Goal: Transaction & Acquisition: Purchase product/service

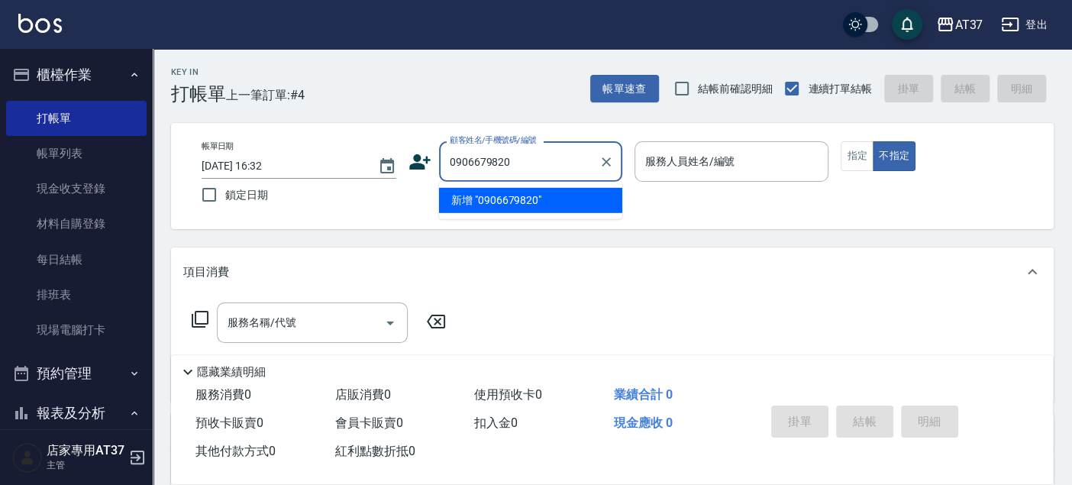
click at [477, 157] on input "0906679820" at bounding box center [519, 161] width 147 height 27
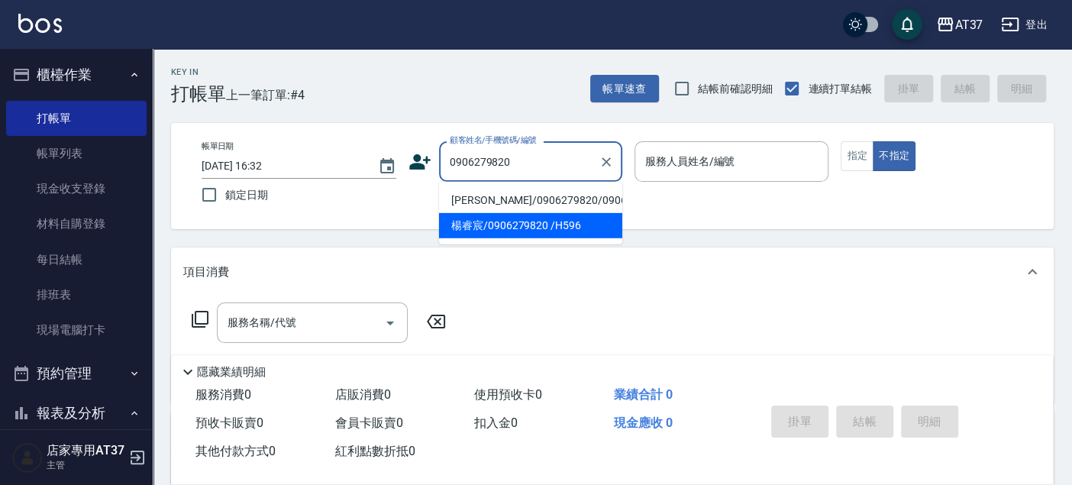
click at [519, 233] on li "楊睿宸/0906279820 /H596" at bounding box center [530, 225] width 183 height 25
type input "楊睿宸/0906279820 /H596"
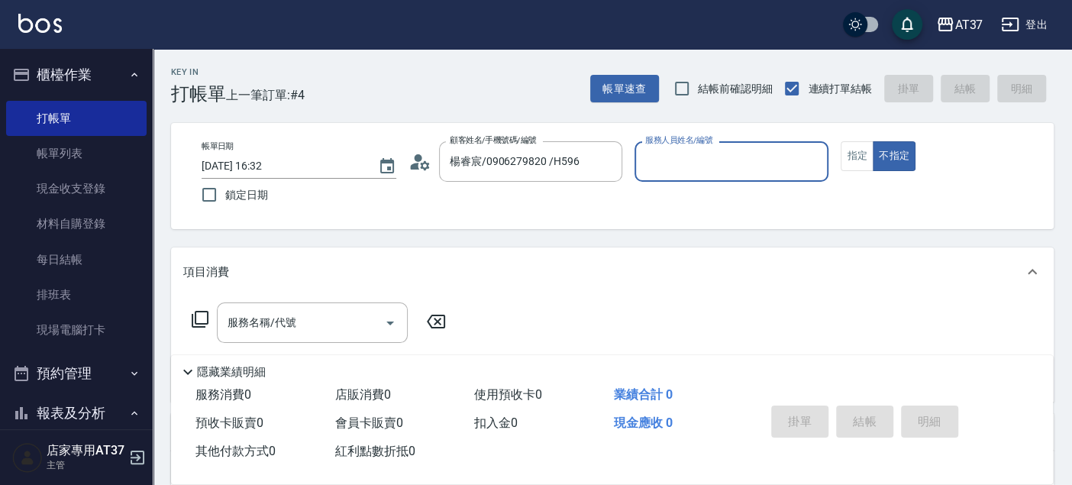
type input "Hannah-4"
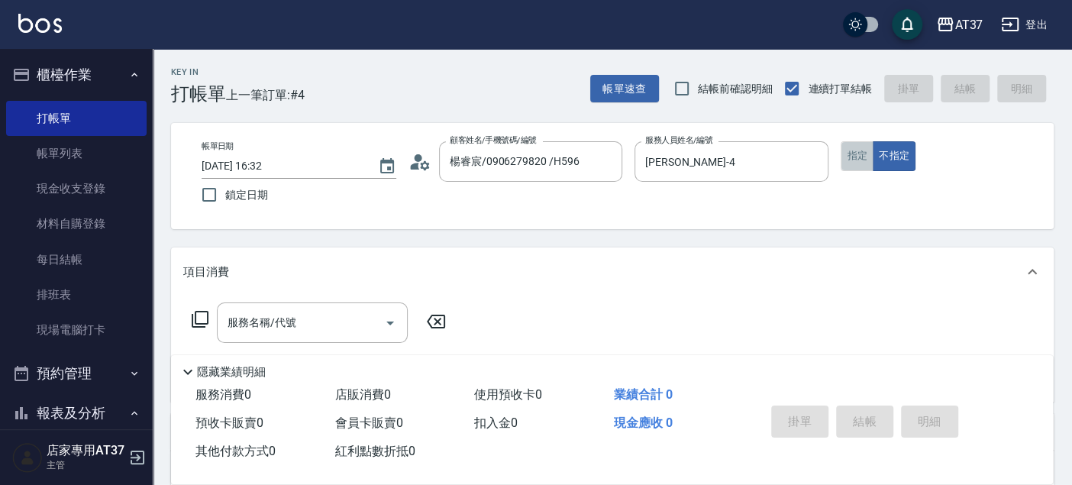
click at [861, 155] on button "指定" at bounding box center [856, 156] width 33 height 30
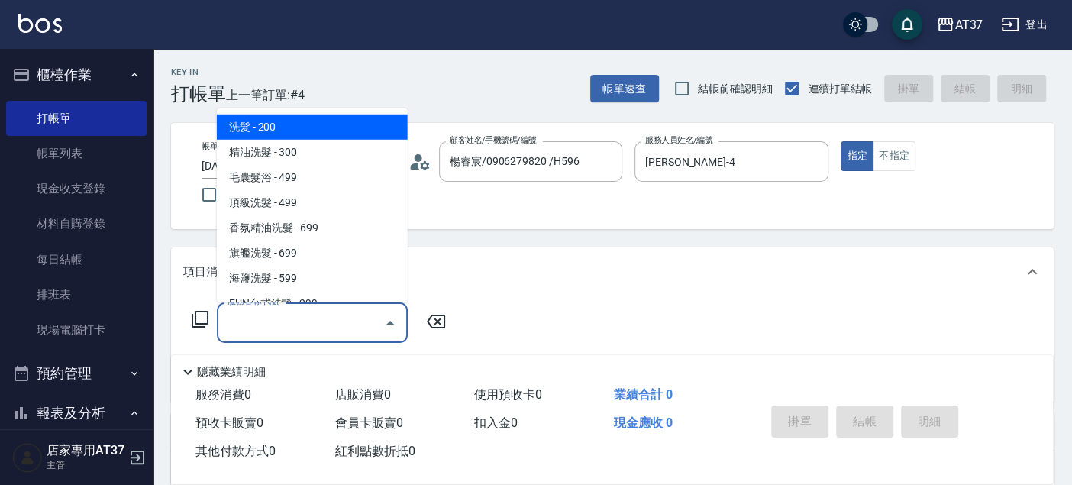
click at [287, 327] on input "服務名稱/代號" at bounding box center [301, 322] width 154 height 27
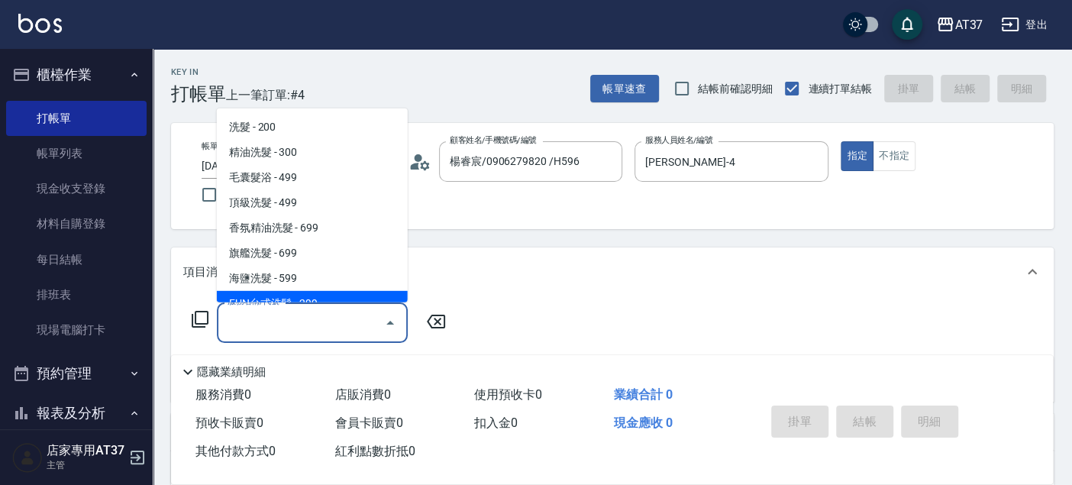
scroll to position [169, 0]
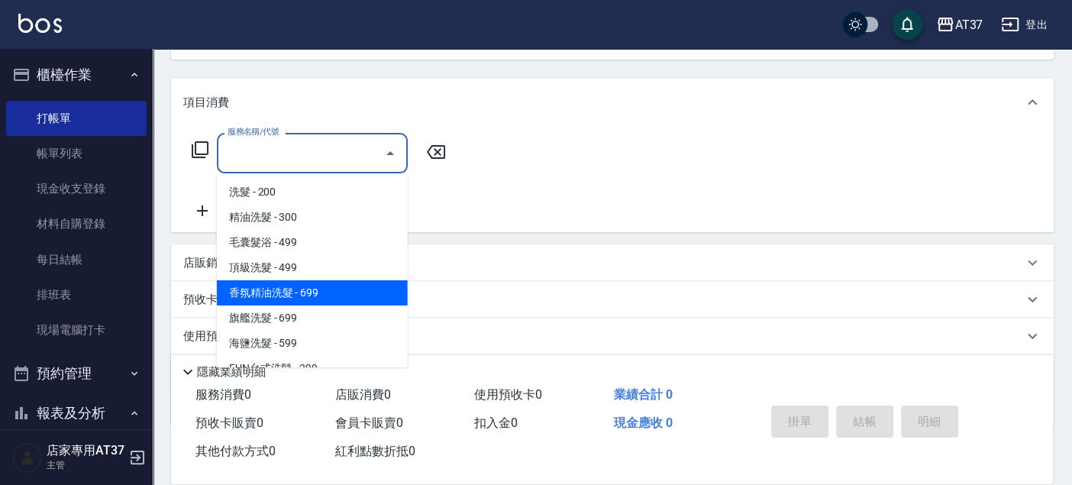
click at [202, 259] on p "店販銷售" at bounding box center [206, 263] width 46 height 16
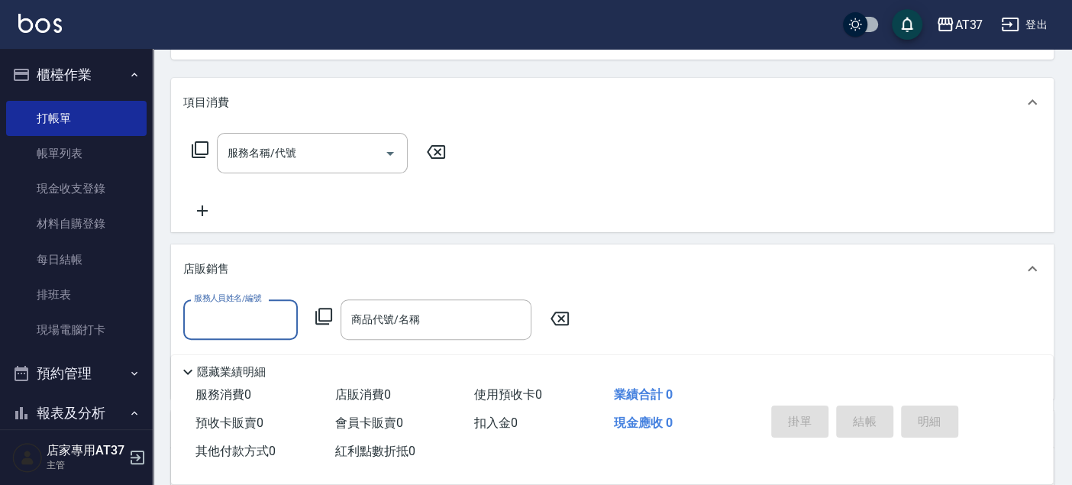
scroll to position [0, 0]
click at [214, 321] on input "服務人員姓名/編號" at bounding box center [240, 319] width 101 height 27
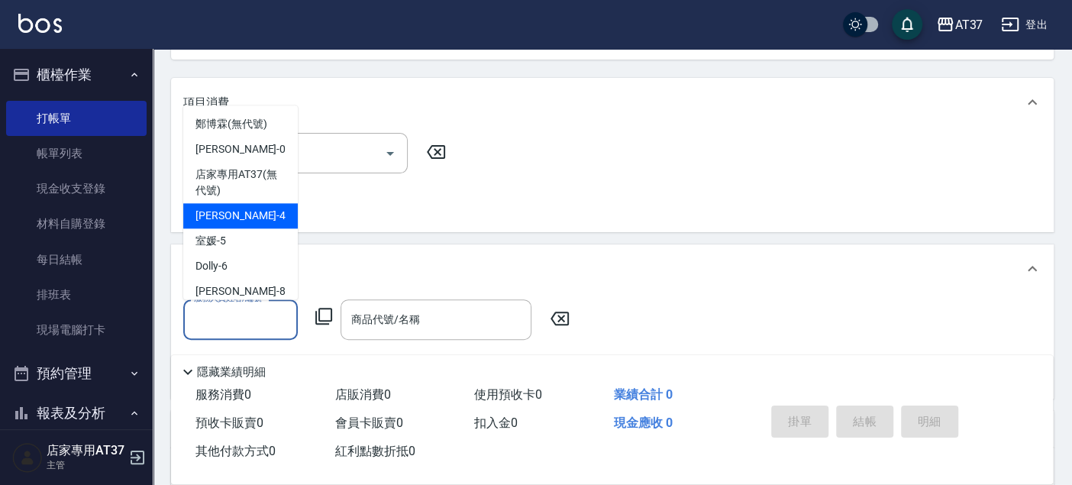
click at [255, 209] on div "Hannah -4" at bounding box center [240, 215] width 115 height 25
type input "Hannah-4"
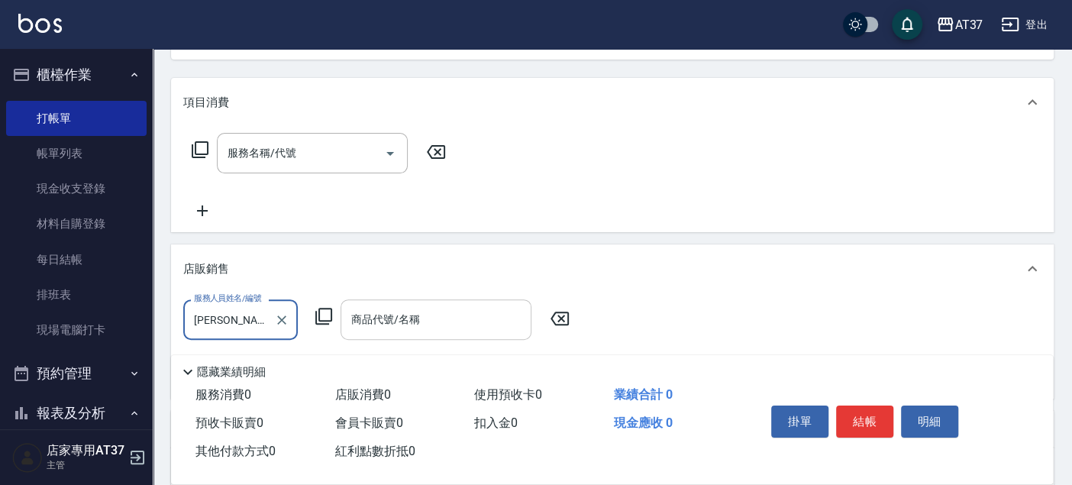
click at [382, 337] on div "商品代號/名稱" at bounding box center [435, 319] width 191 height 40
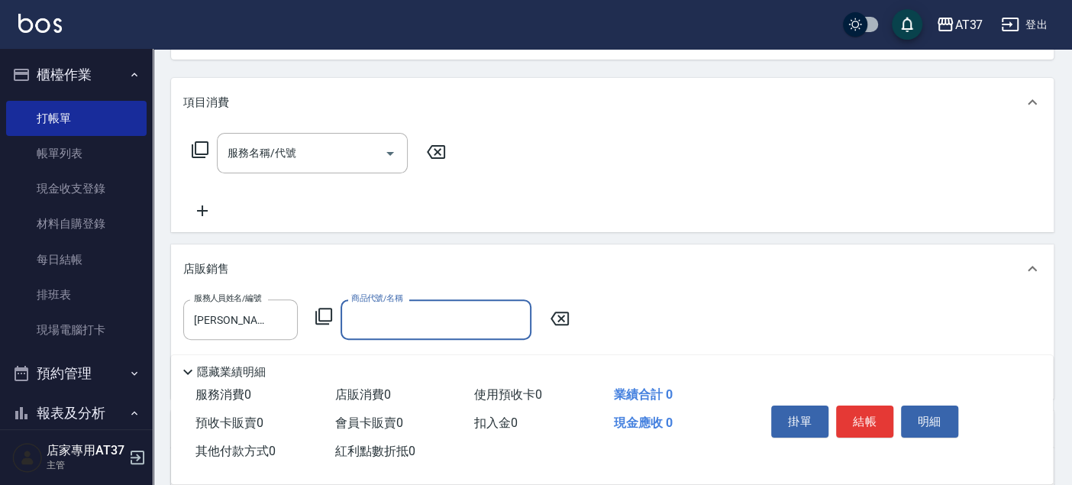
click at [382, 327] on input "商品代號/名稱" at bounding box center [435, 319] width 177 height 27
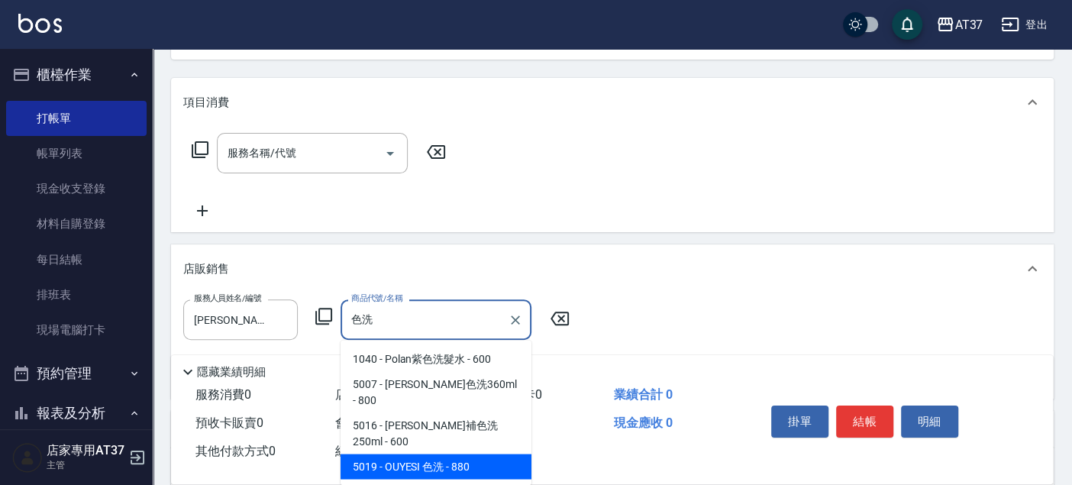
click at [471, 453] on span "5019 - OUYESI 色洗 - 880" at bounding box center [435, 465] width 191 height 25
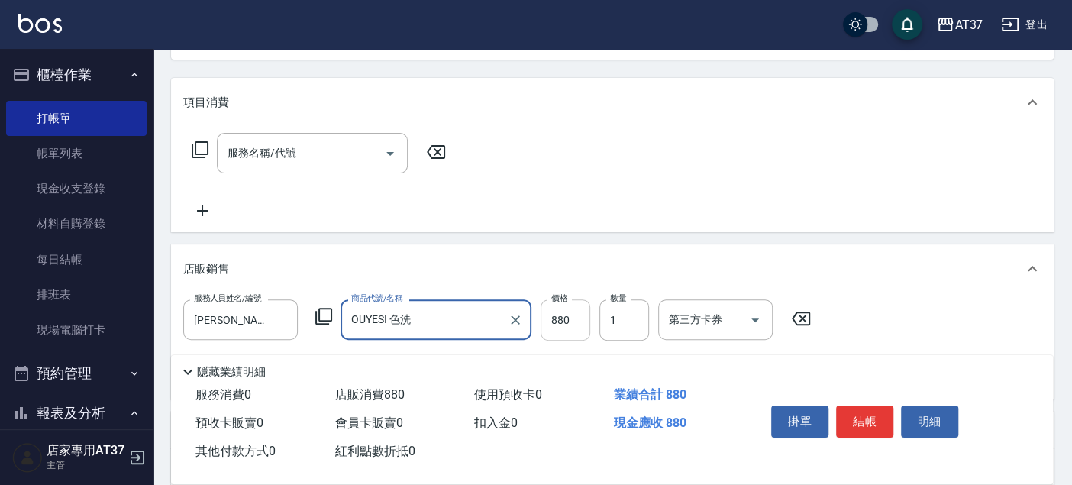
type input "OUYESI 色洗"
click at [551, 326] on input "880" at bounding box center [565, 319] width 50 height 41
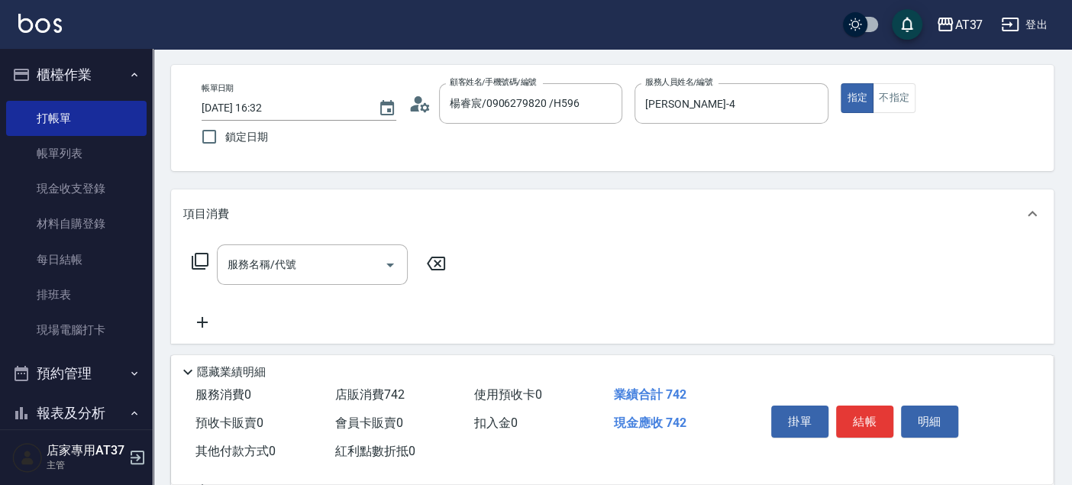
scroll to position [85, 0]
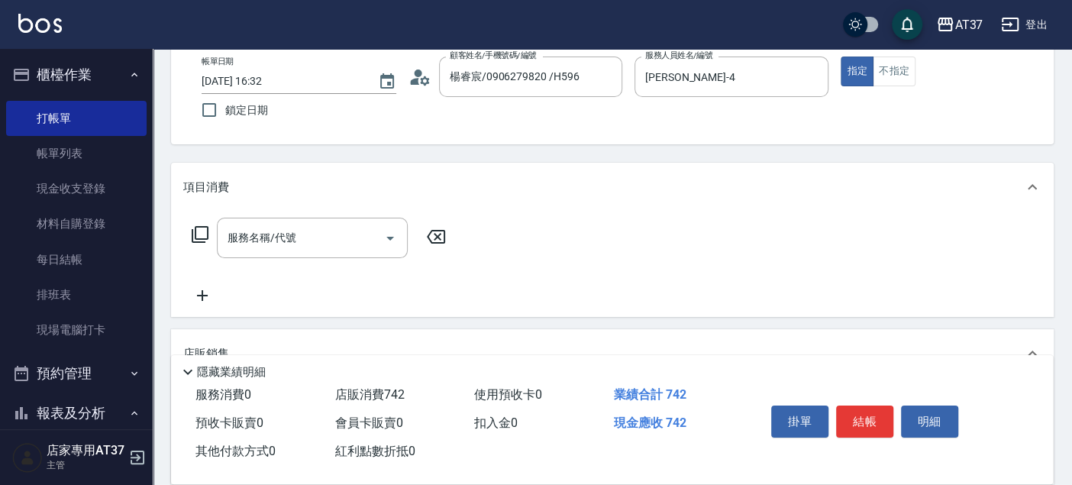
type input "742"
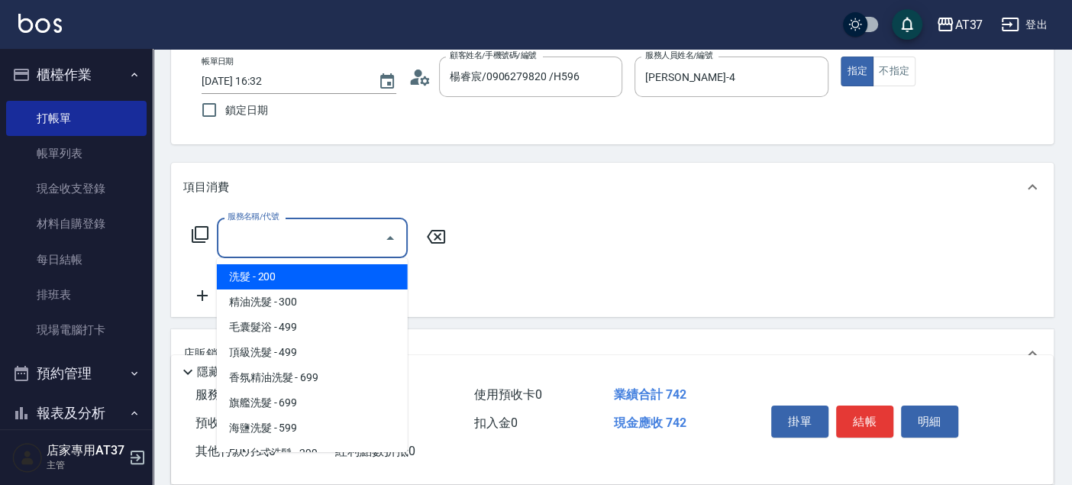
click at [257, 231] on input "服務名稱/代號" at bounding box center [301, 237] width 154 height 27
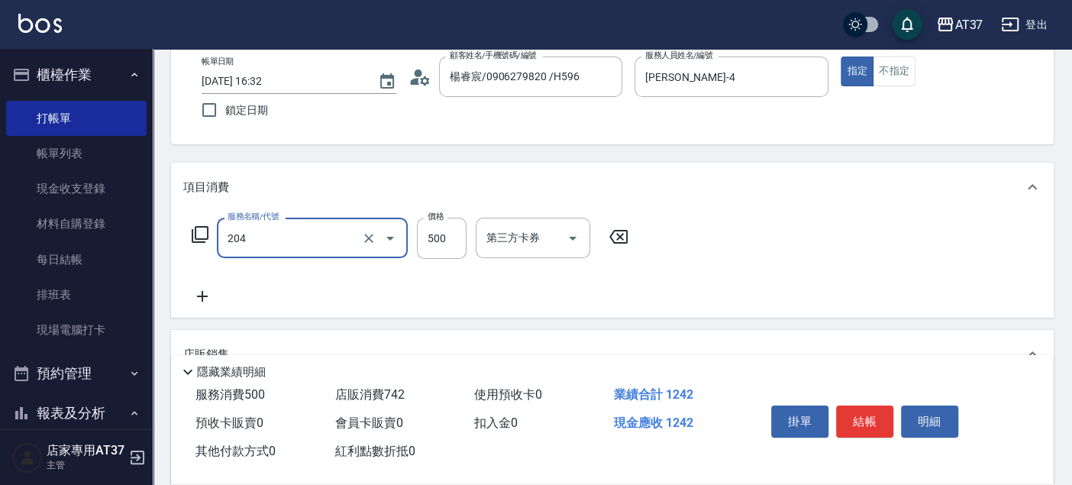
type input "A級洗+剪(204)"
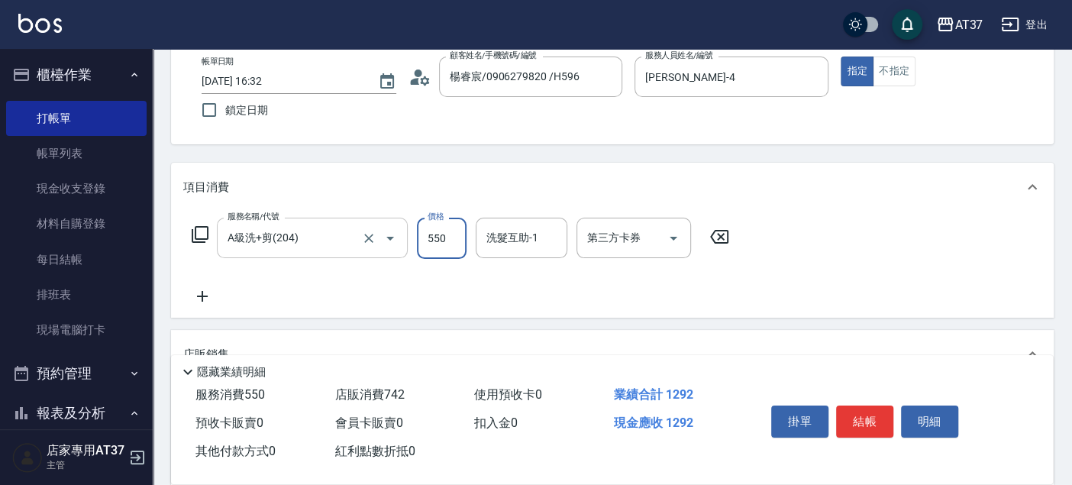
type input "550"
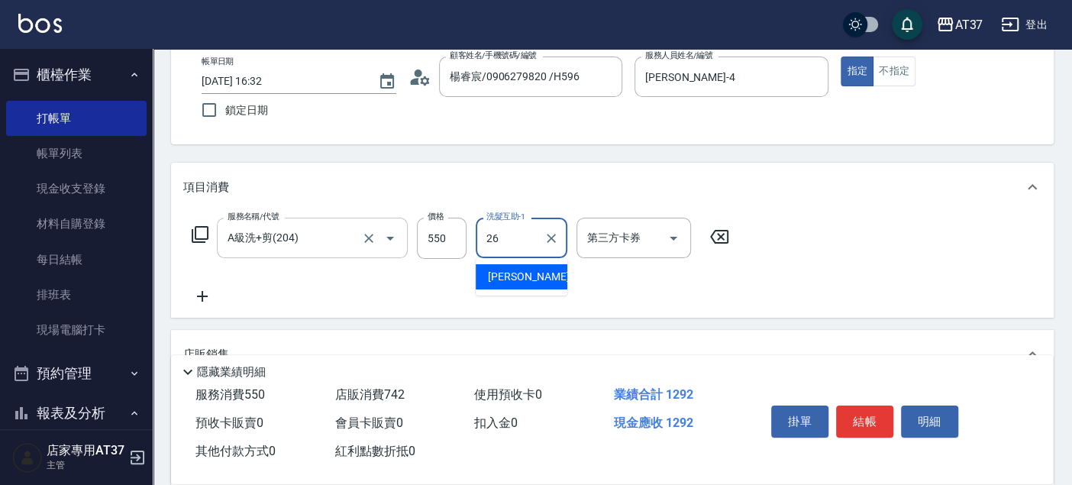
type input "鄧懷頎-26"
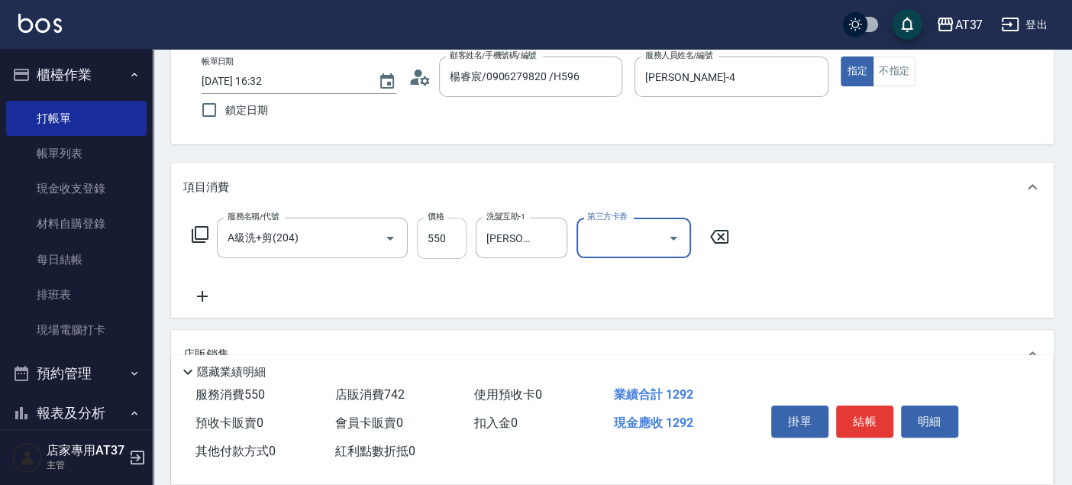
click at [442, 240] on input "550" at bounding box center [442, 238] width 50 height 41
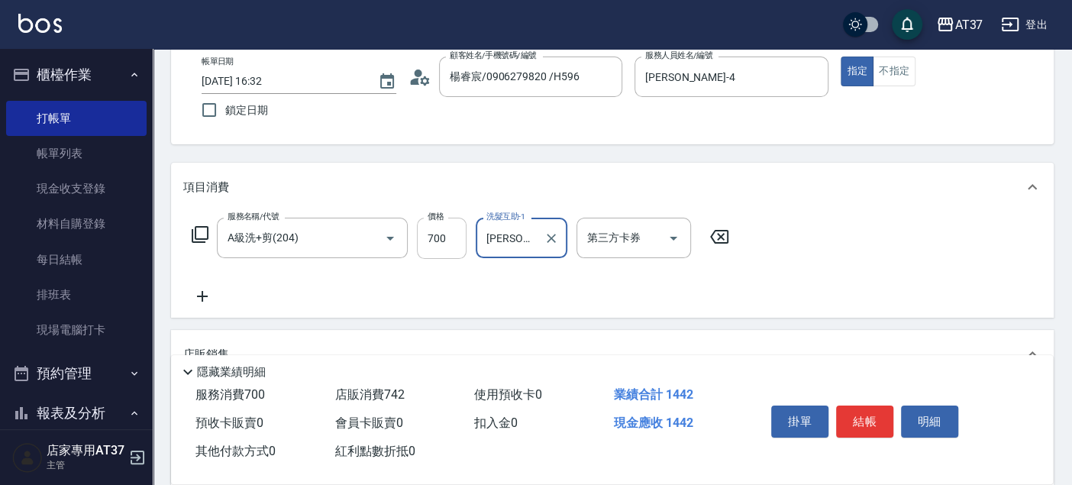
click at [444, 240] on input "700" at bounding box center [442, 238] width 50 height 41
click at [444, 237] on input "6600" at bounding box center [442, 238] width 50 height 41
type input "600"
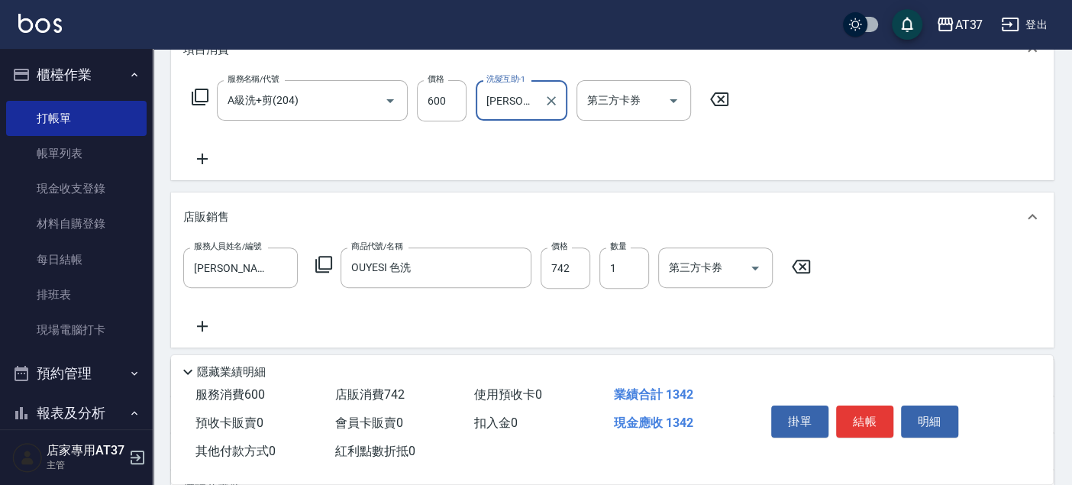
scroll to position [387, 0]
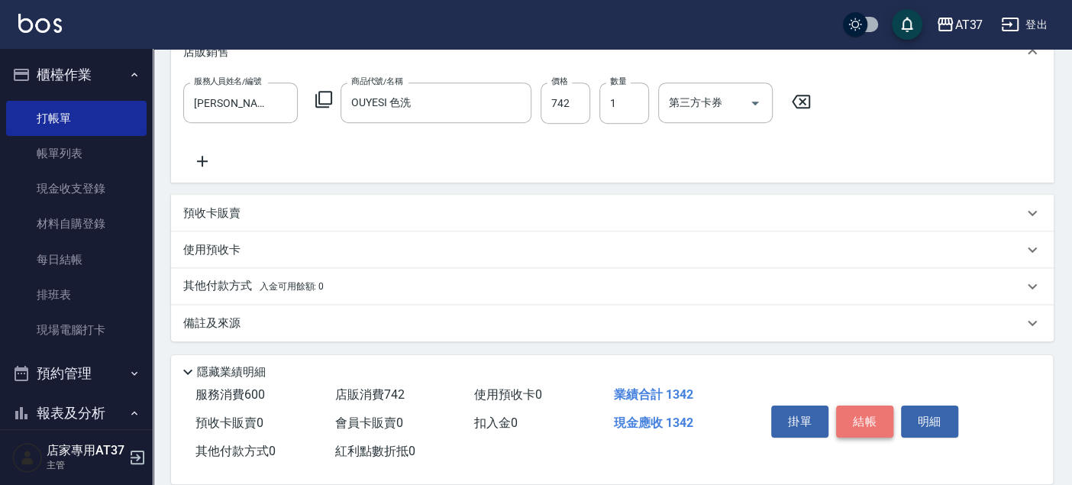
click at [868, 408] on button "結帳" at bounding box center [864, 421] width 57 height 32
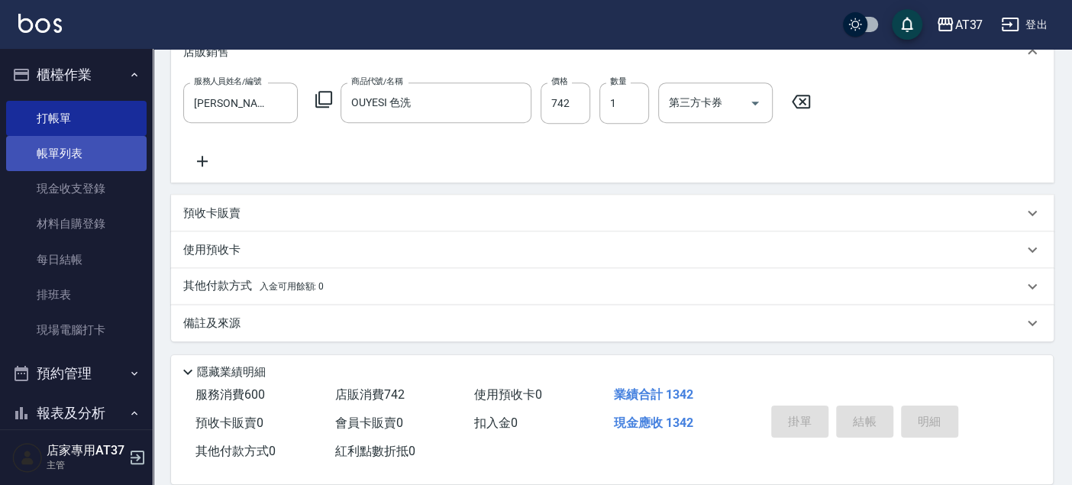
type input "2025/08/21 17:18"
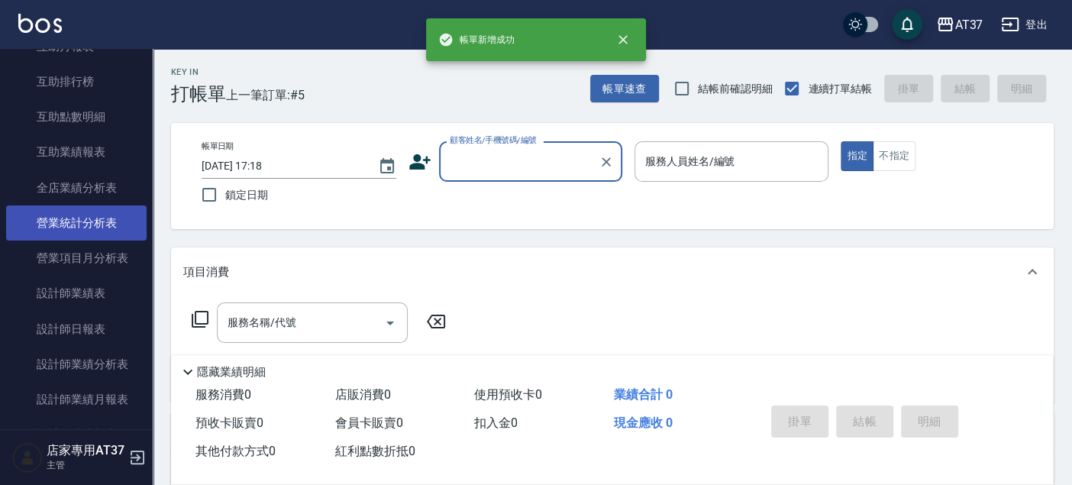
scroll to position [593, 0]
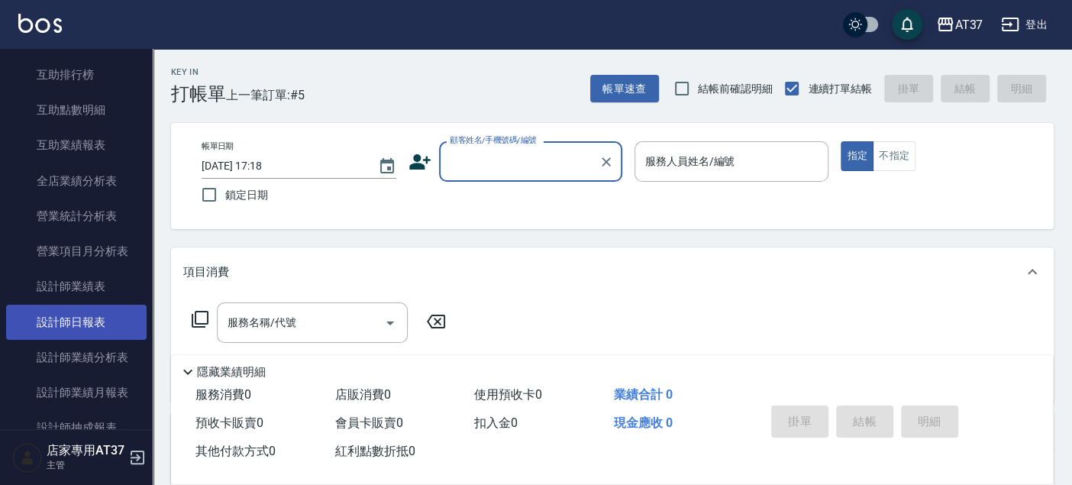
click at [104, 324] on link "設計師日報表" at bounding box center [76, 322] width 140 height 35
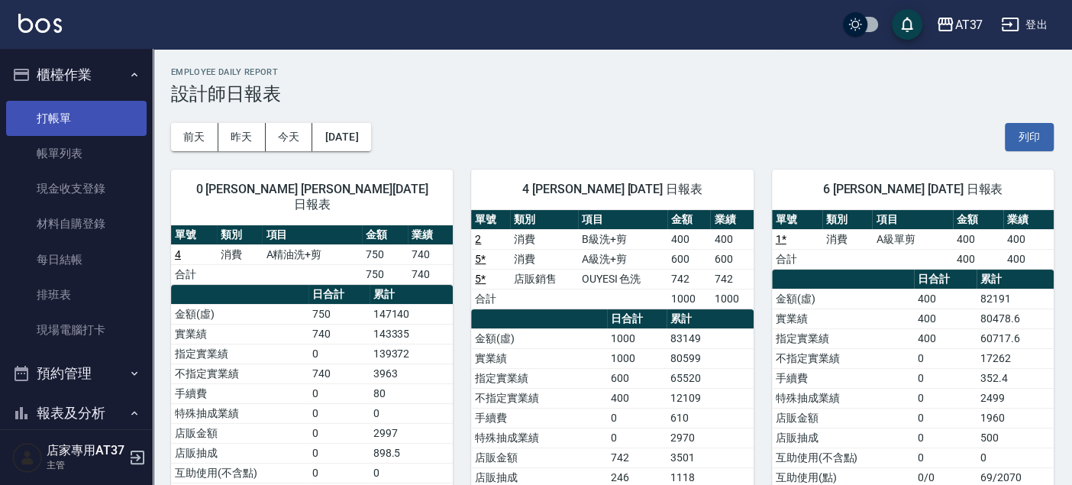
click at [81, 119] on link "打帳單" at bounding box center [76, 118] width 140 height 35
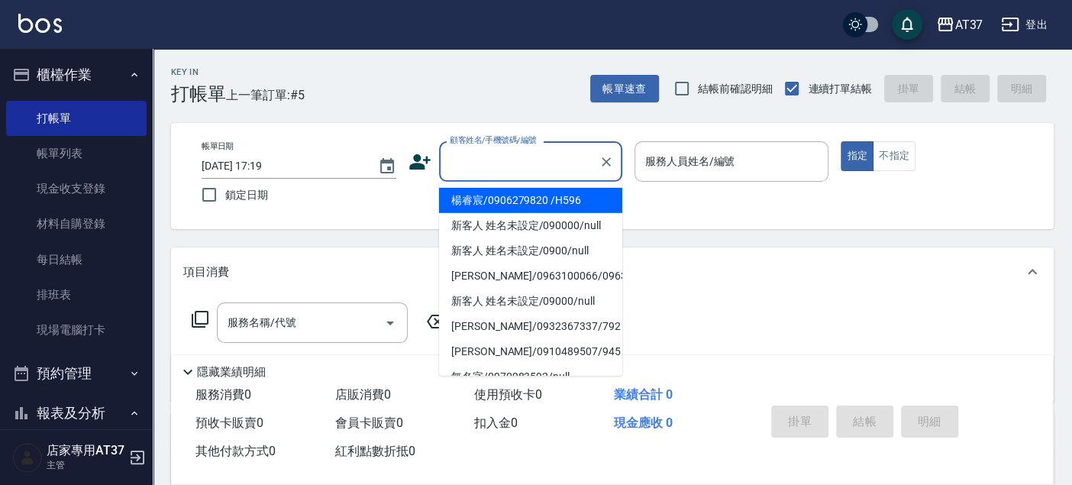
click at [496, 165] on input "顧客姓名/手機號碼/編號" at bounding box center [519, 161] width 147 height 27
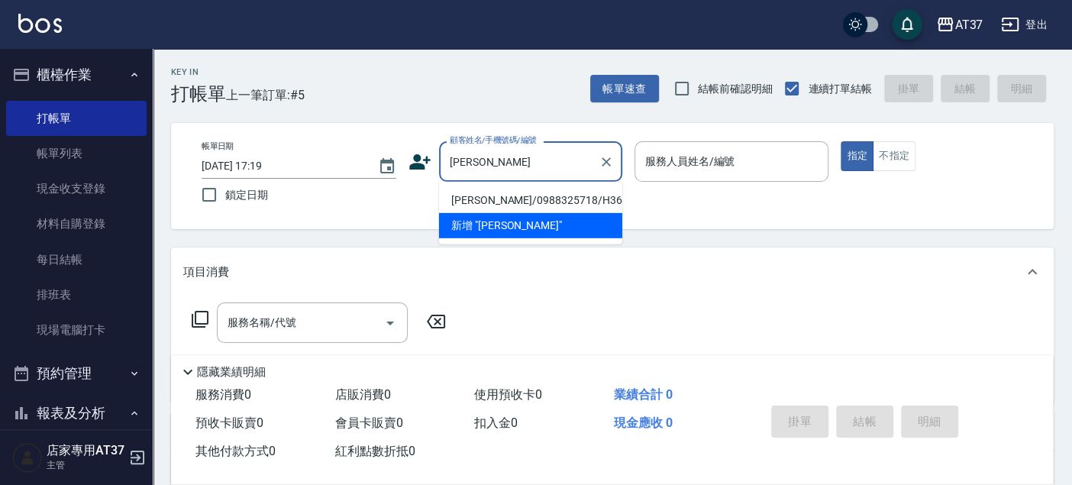
click at [506, 191] on li "李嘉祐/0988325718/H36" at bounding box center [530, 200] width 183 height 25
type input "李嘉祐/0988325718/H36"
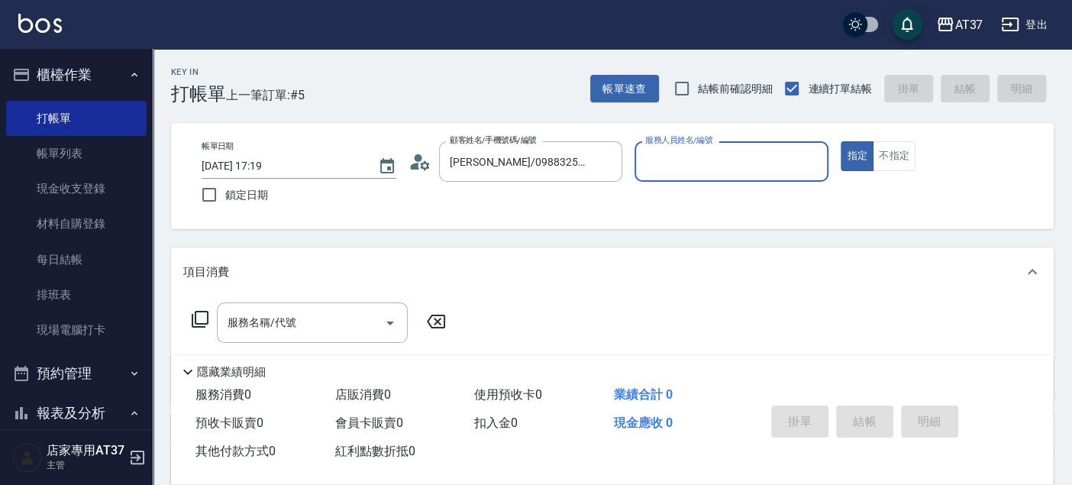
type input "Hannah-4"
click at [284, 314] on div "服務名稱/代號 服務名稱/代號" at bounding box center [312, 322] width 191 height 40
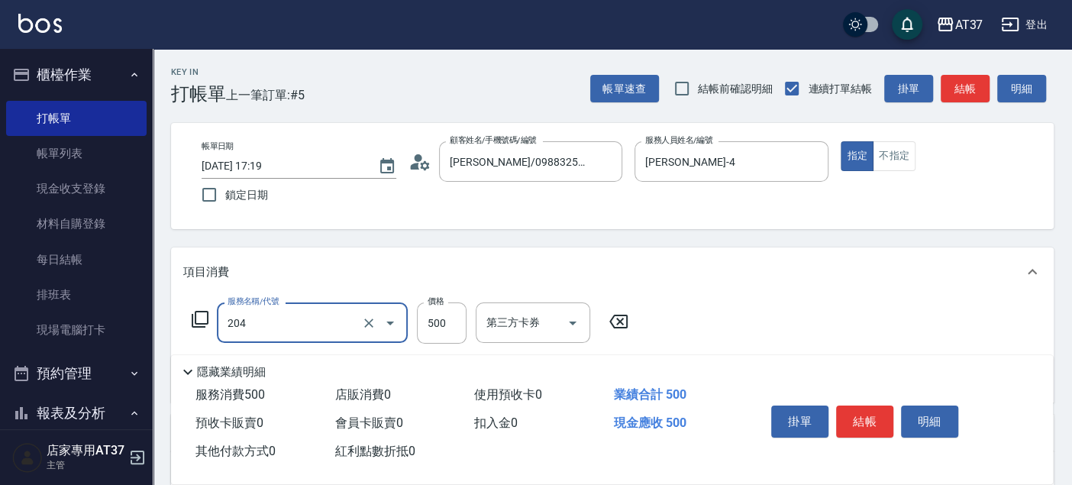
type input "A級洗+剪(204)"
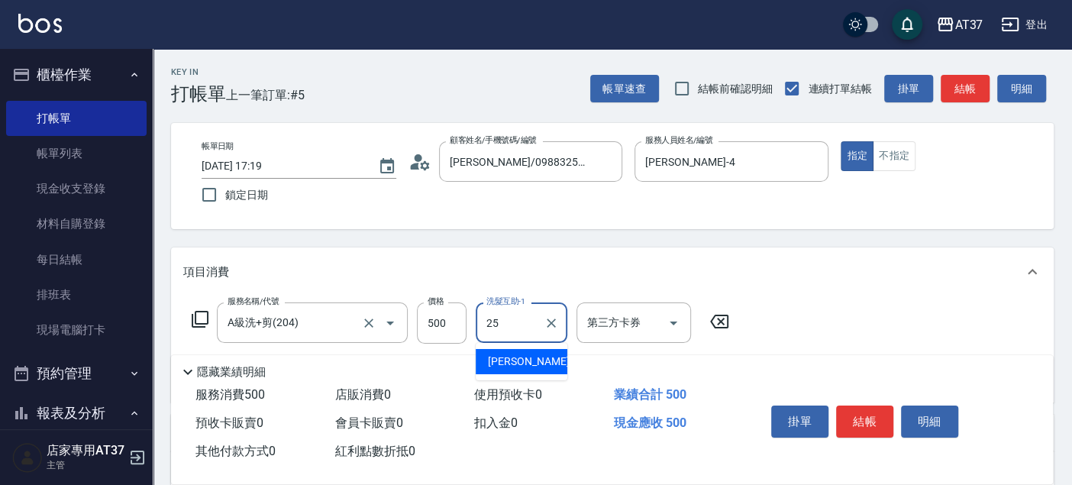
type input "子筠-25"
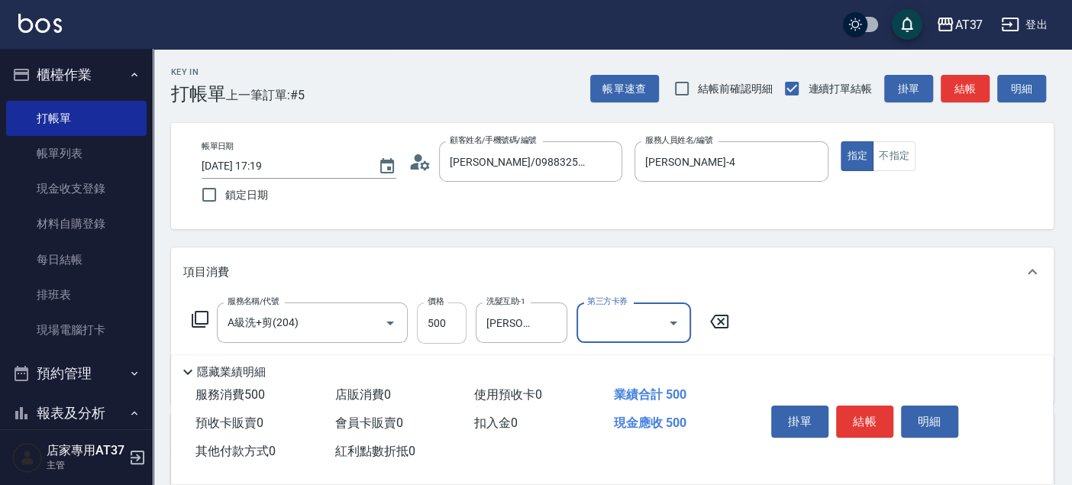
click at [435, 311] on input "500" at bounding box center [442, 322] width 50 height 41
type input "450"
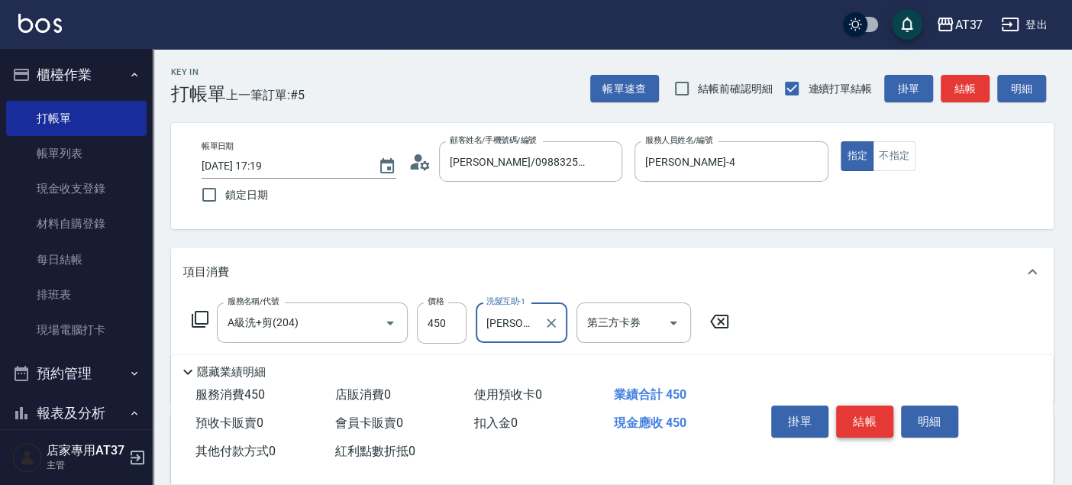
click at [874, 416] on button "結帳" at bounding box center [864, 421] width 57 height 32
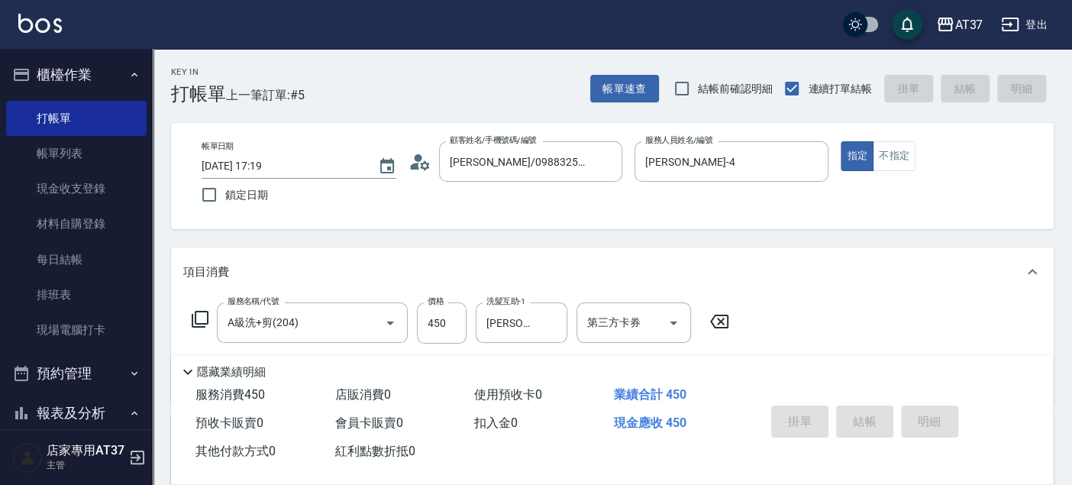
type input "2025/08/21 17:47"
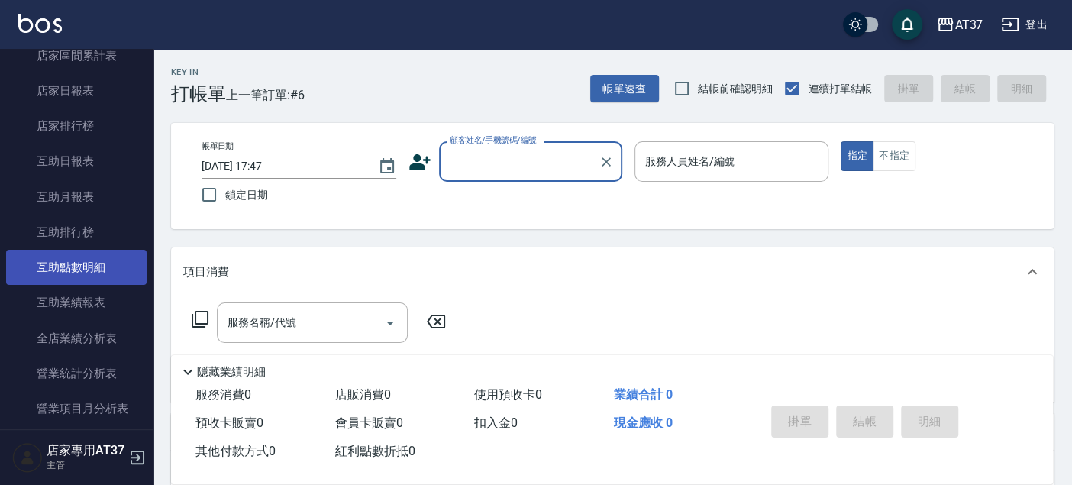
scroll to position [593, 0]
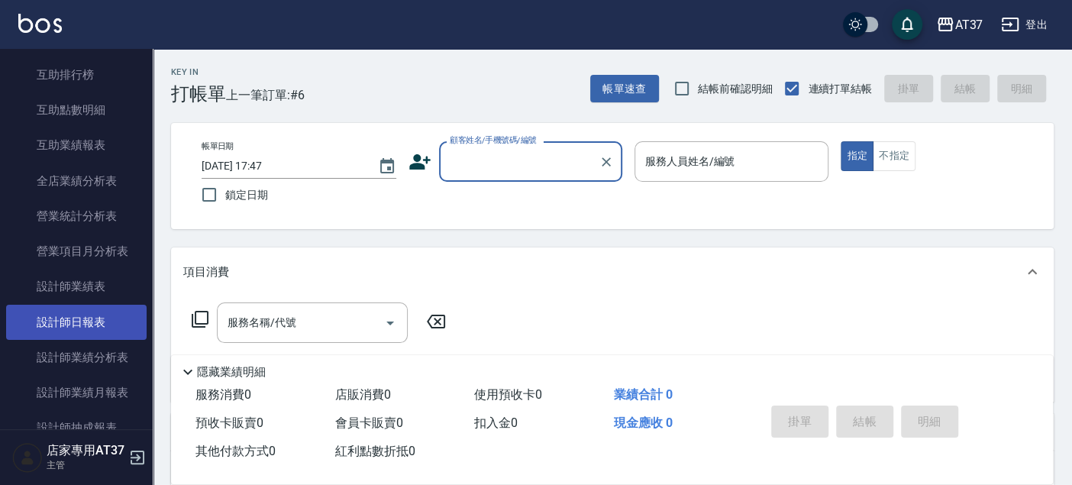
click at [111, 305] on link "設計師日報表" at bounding box center [76, 322] width 140 height 35
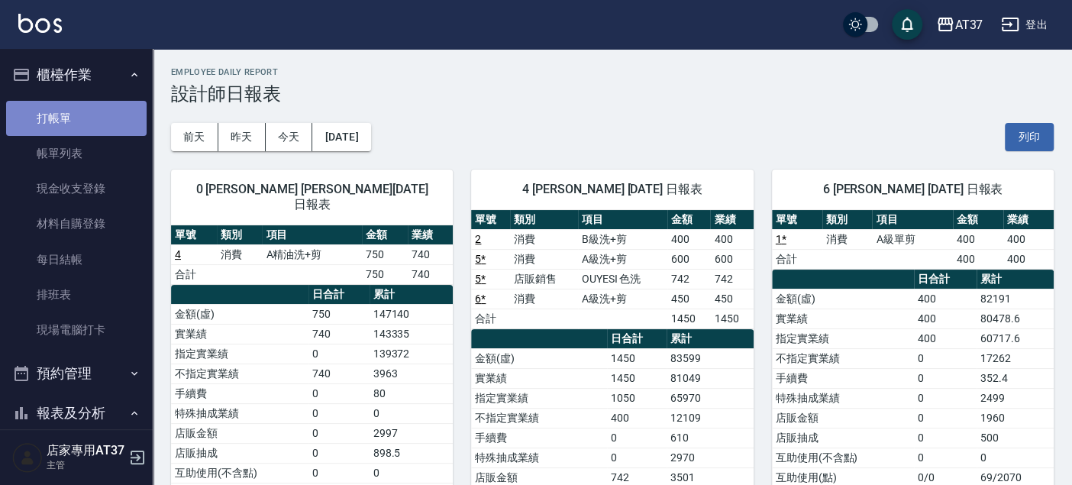
drag, startPoint x: 89, startPoint y: 124, endPoint x: 101, endPoint y: 108, distance: 20.2
click at [87, 124] on link "打帳單" at bounding box center [76, 118] width 140 height 35
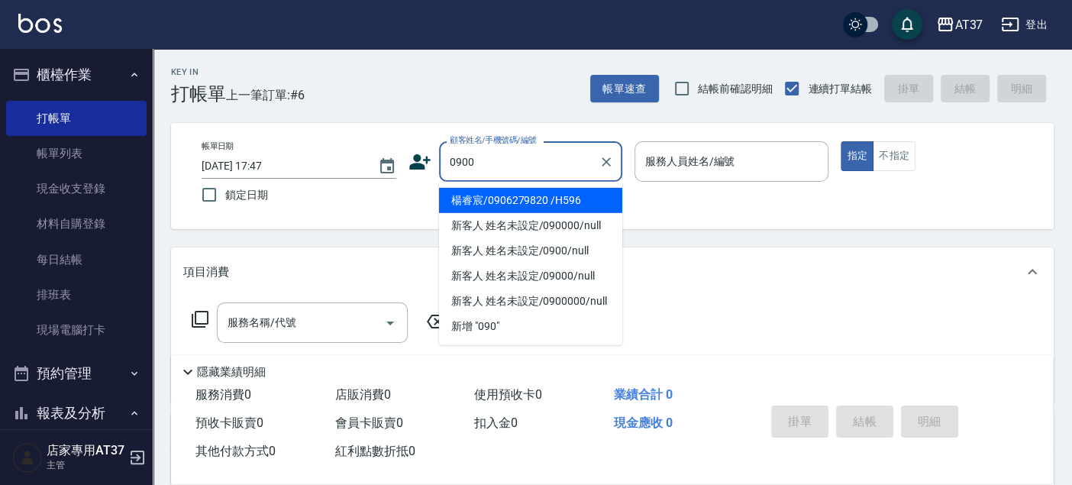
type input "新客人 姓名未設定/090000/null"
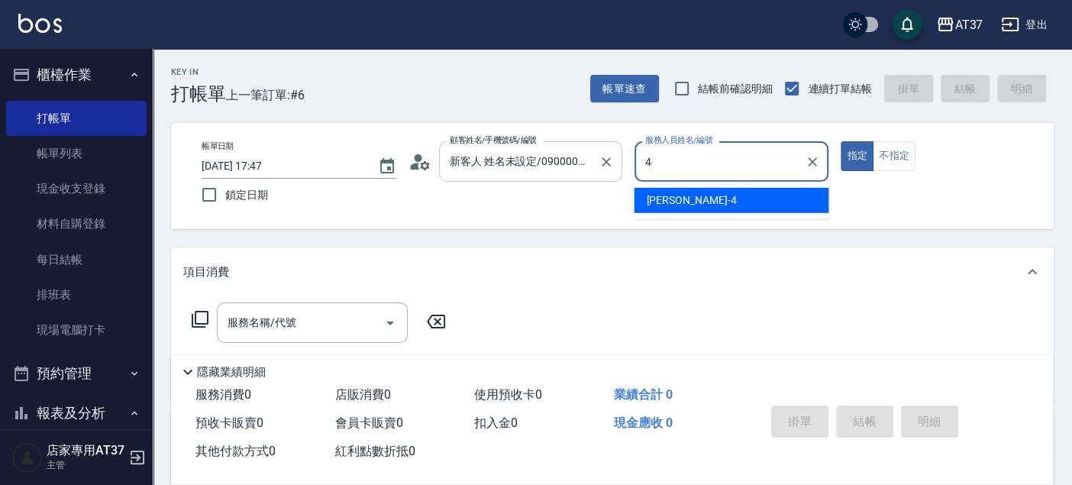
type input "Hannah-4"
type button "true"
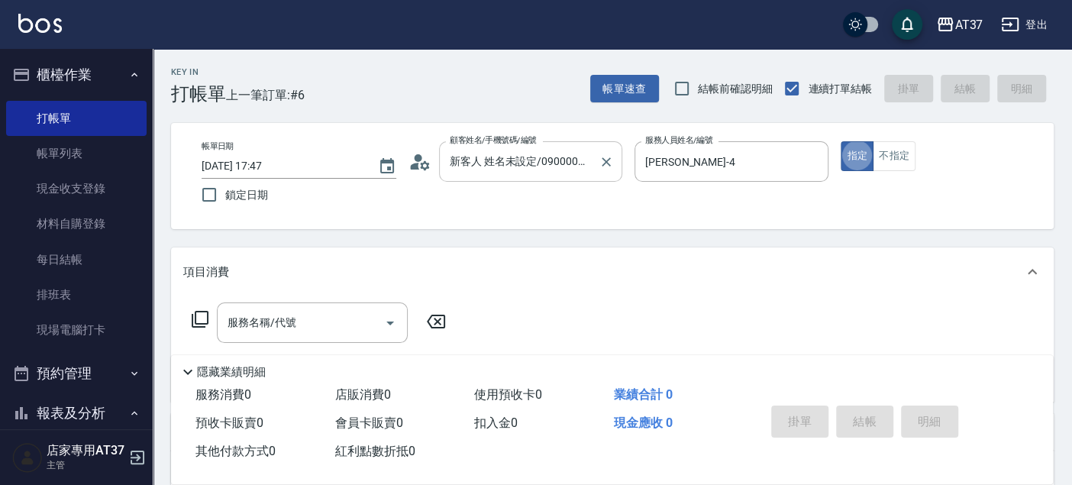
type input "新客人 姓名未設定/0900/null"
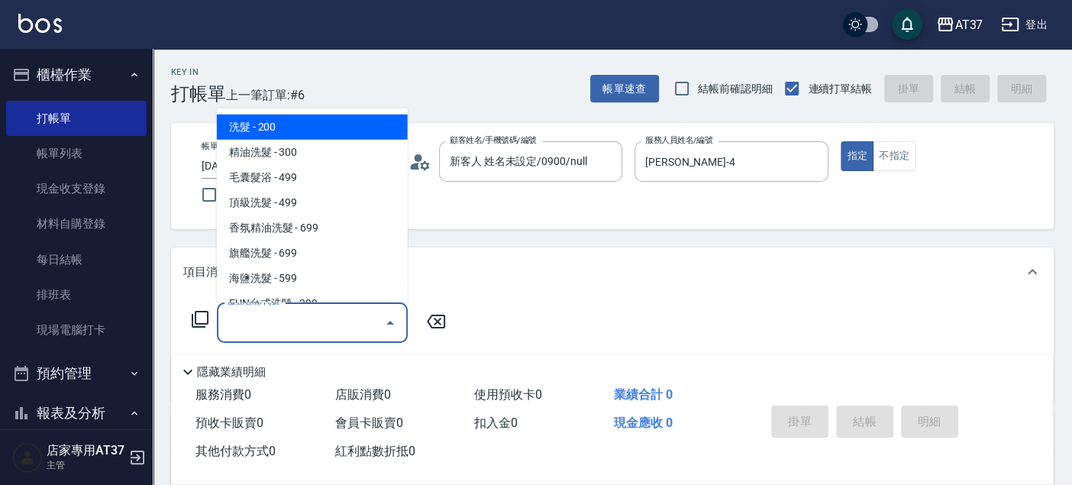
click at [292, 318] on input "服務名稱/代號" at bounding box center [301, 322] width 154 height 27
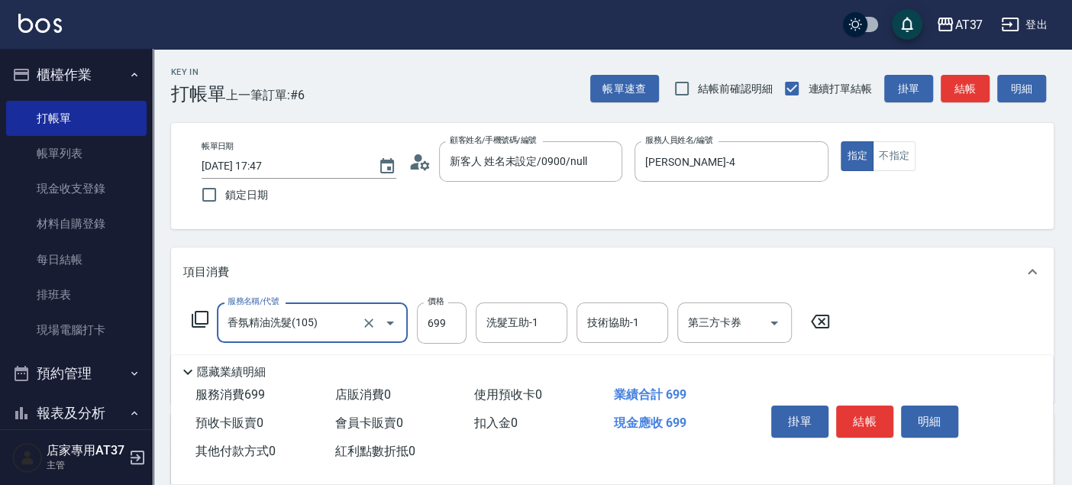
type input "香氛精油洗髮(105)"
type input "799"
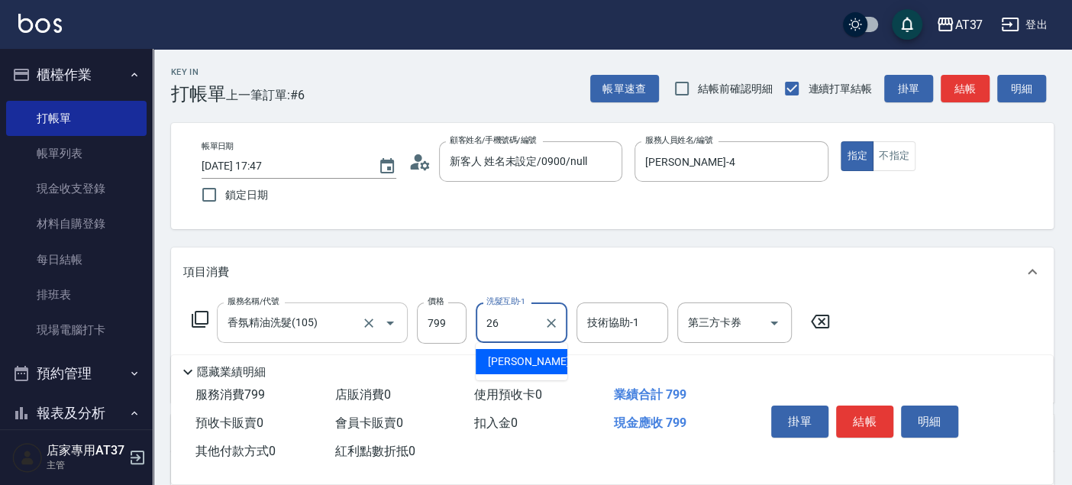
type input "鄧懷頎-26"
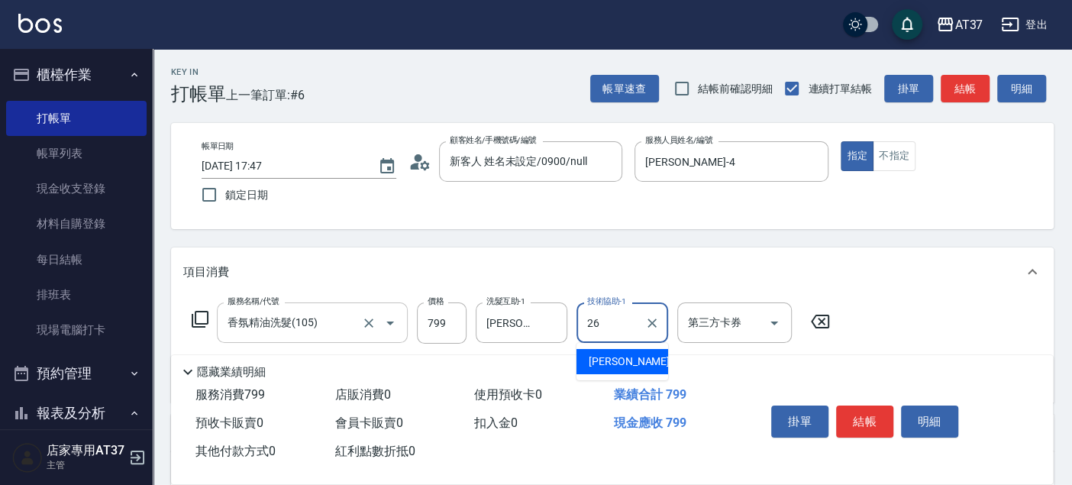
type input "鄧懷頎-26"
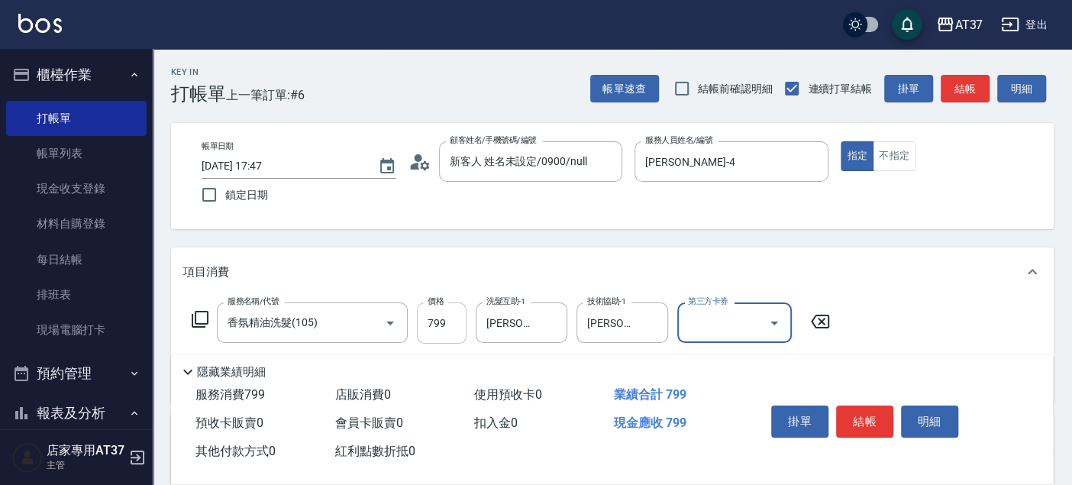
click at [447, 327] on input "799" at bounding box center [442, 322] width 50 height 41
type input "800"
click at [909, 153] on button "不指定" at bounding box center [894, 156] width 43 height 30
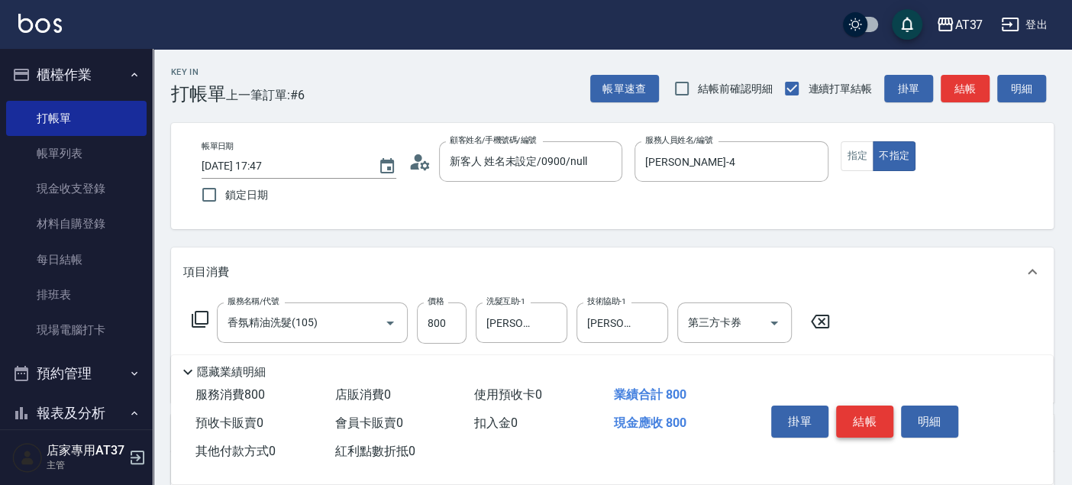
click at [858, 415] on button "結帳" at bounding box center [864, 421] width 57 height 32
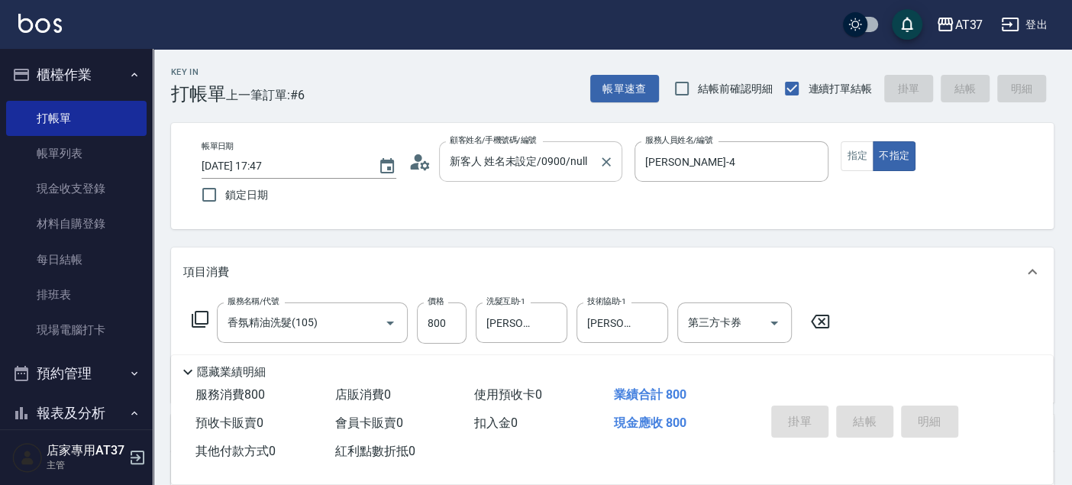
type input "2025/08/21 18:01"
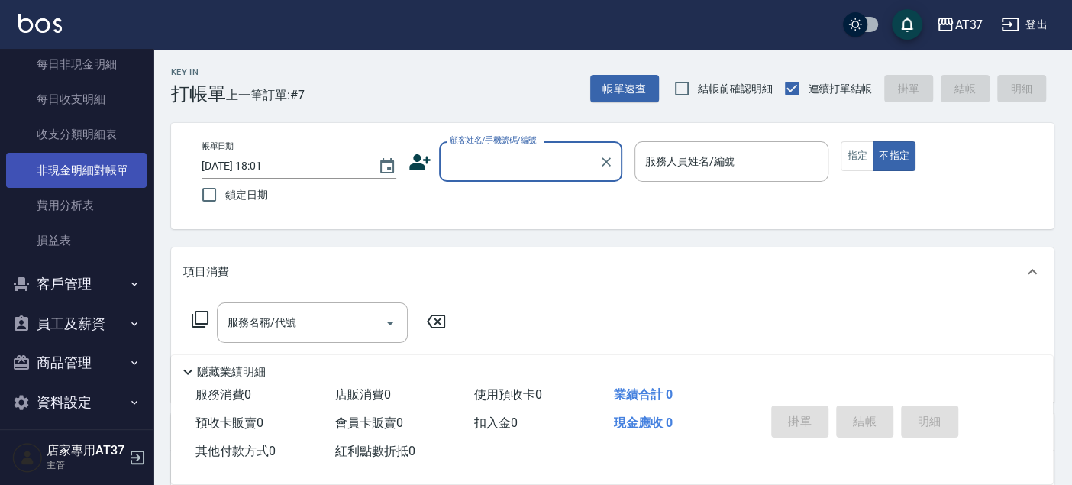
scroll to position [1319, 0]
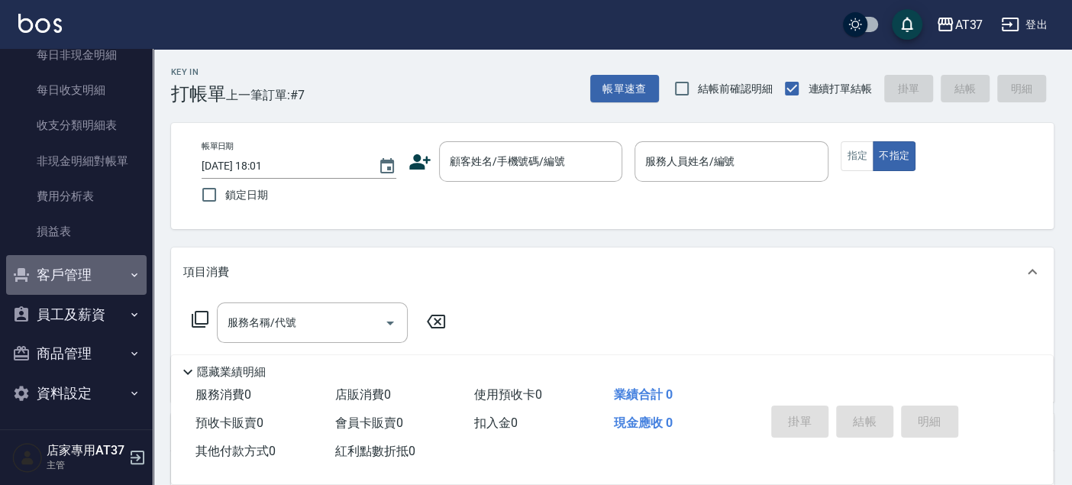
click at [81, 279] on button "客戶管理" at bounding box center [76, 275] width 140 height 40
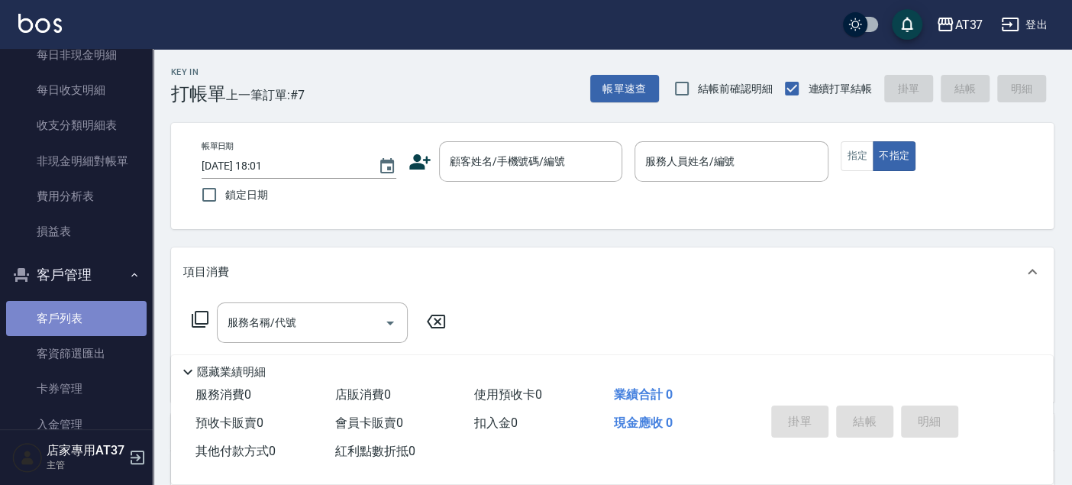
click at [87, 311] on link "客戶列表" at bounding box center [76, 318] width 140 height 35
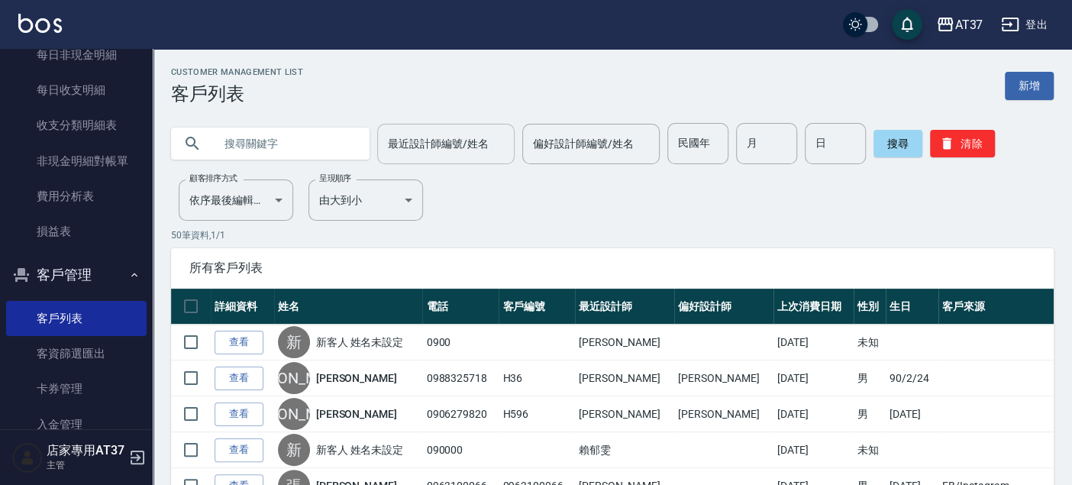
click at [447, 140] on input "最近設計師編號/姓名" at bounding box center [446, 144] width 124 height 27
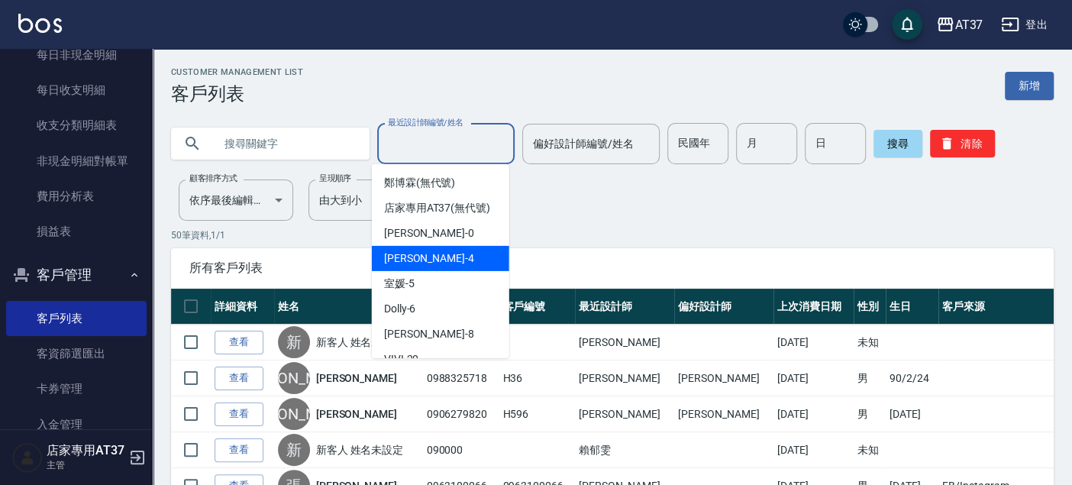
click at [456, 267] on div "Hannah -4" at bounding box center [440, 258] width 137 height 25
type input "Hannah-4"
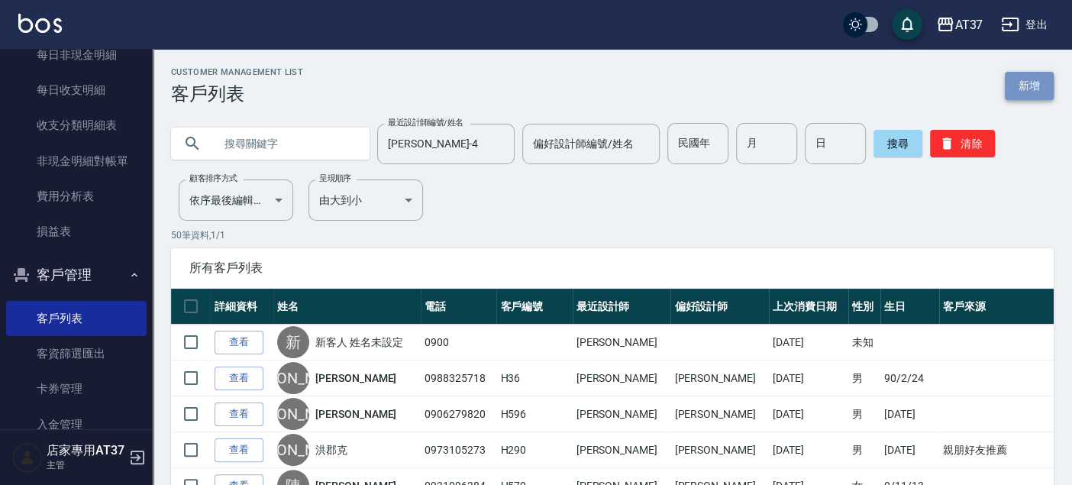
click at [1050, 98] on link "新增" at bounding box center [1029, 86] width 49 height 28
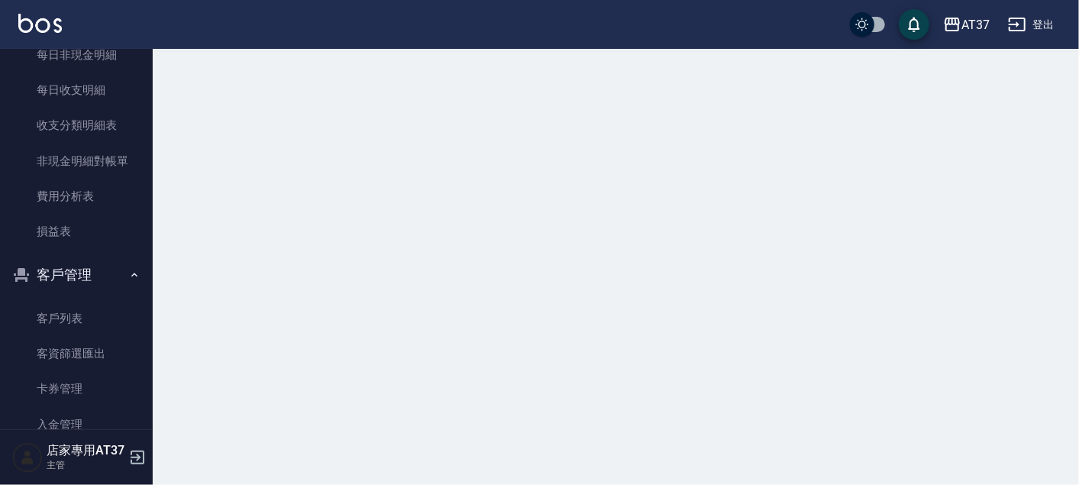
click at [1021, 87] on div at bounding box center [539, 242] width 1079 height 485
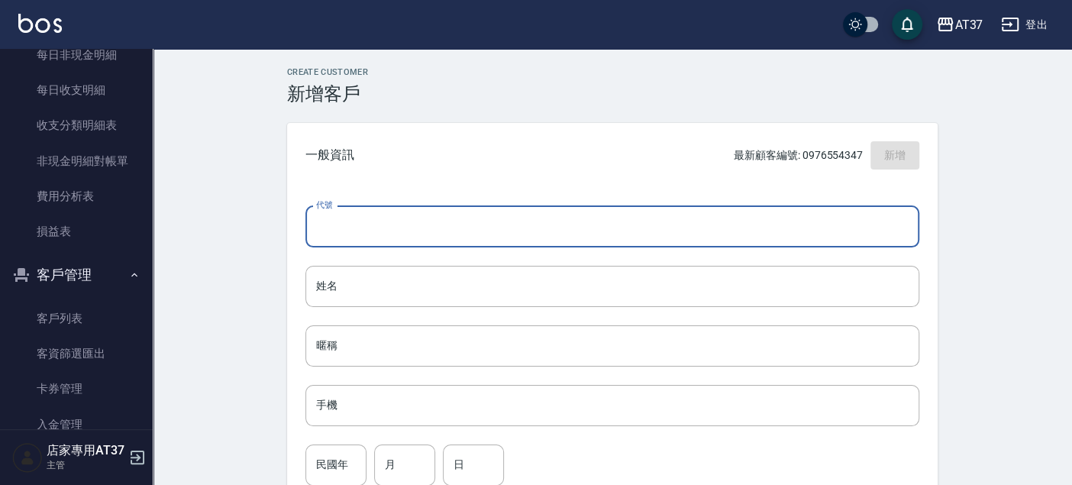
click at [576, 224] on input "代號" at bounding box center [612, 226] width 614 height 41
type input "H640"
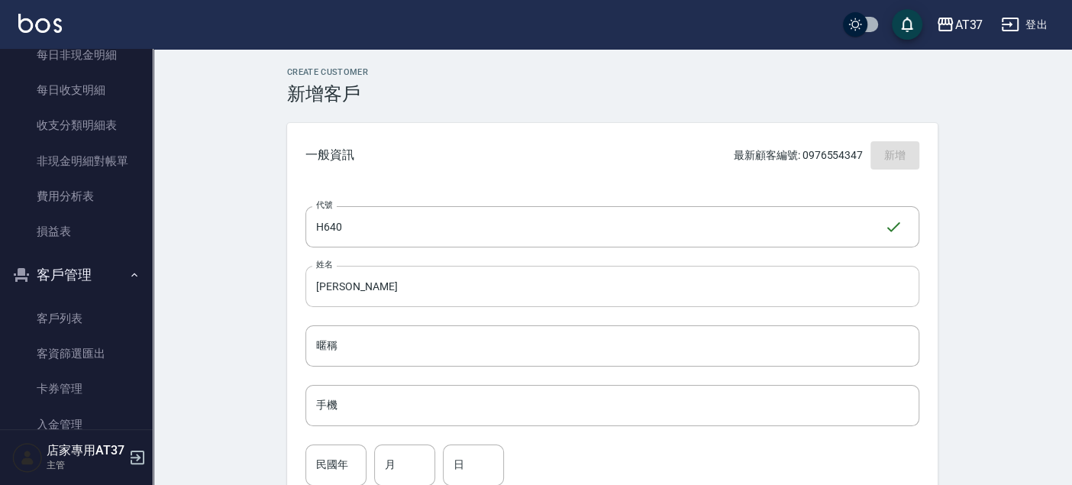
click at [421, 278] on input "張韋傑" at bounding box center [612, 286] width 614 height 41
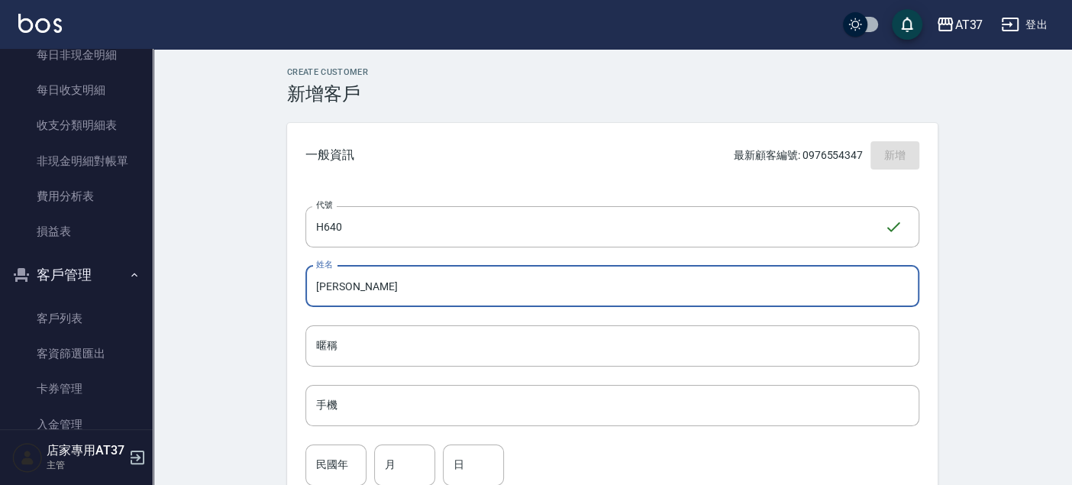
type input "張韋捷"
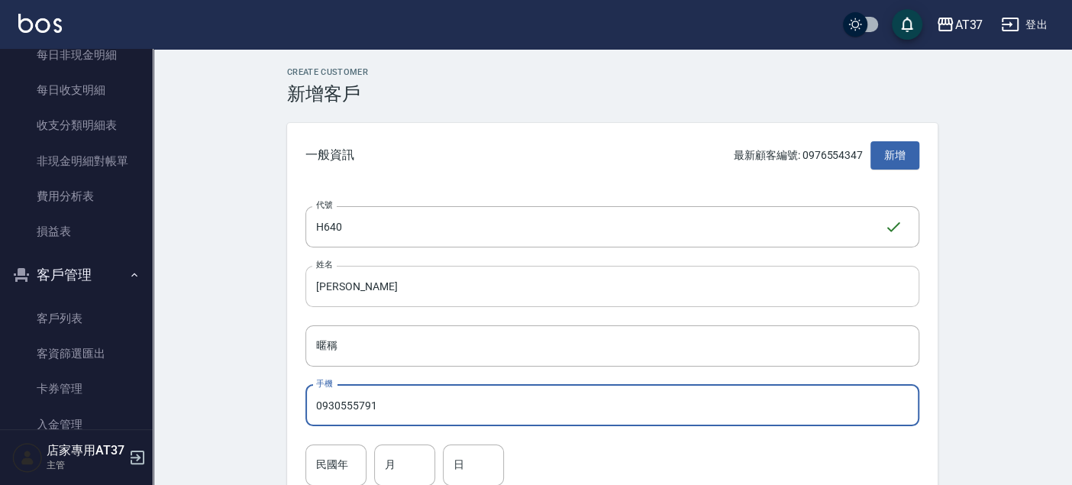
type input "0930555791"
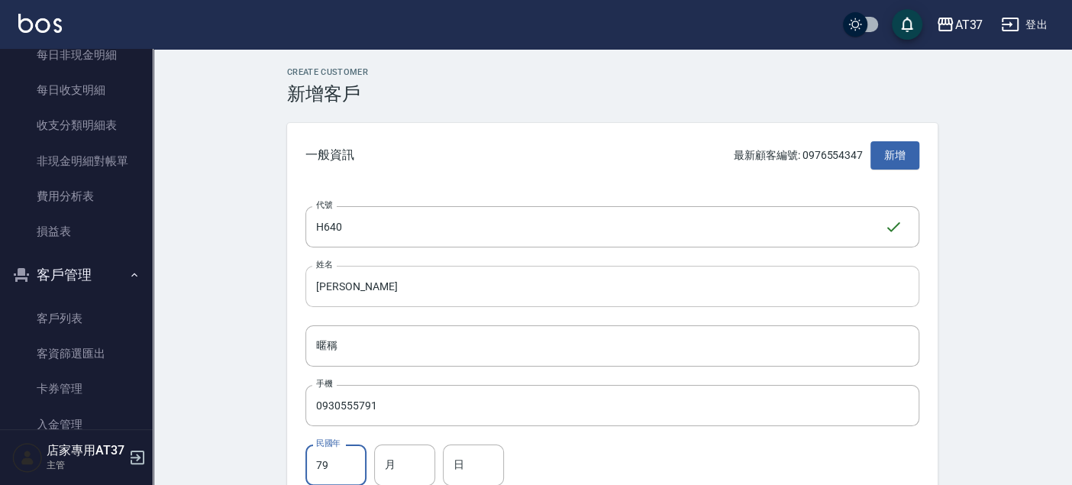
type input "79"
type input "10"
type input "18"
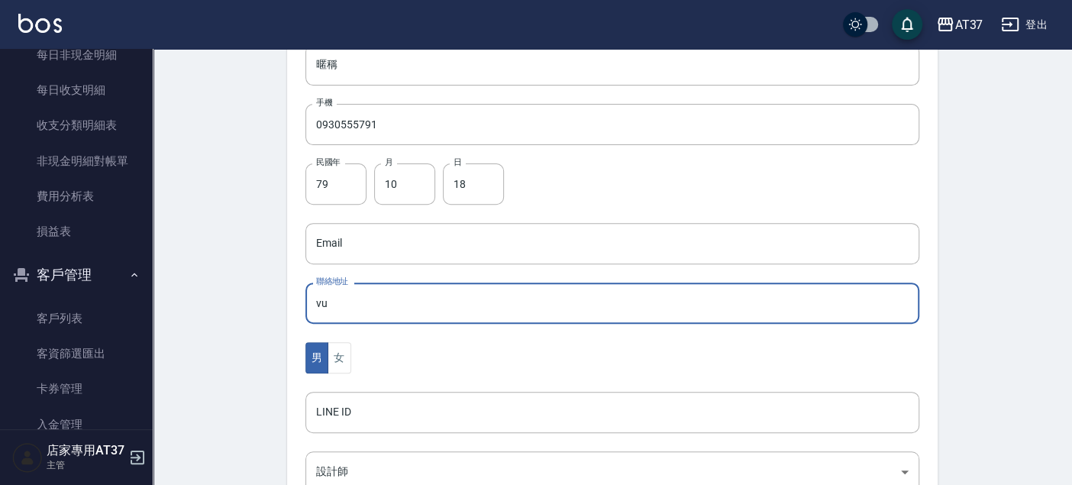
type input "v"
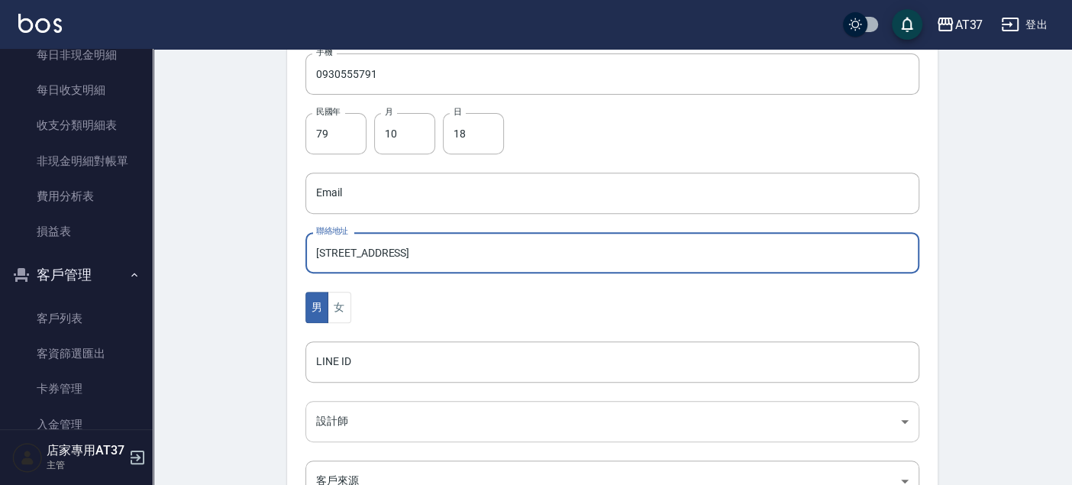
scroll to position [366, 0]
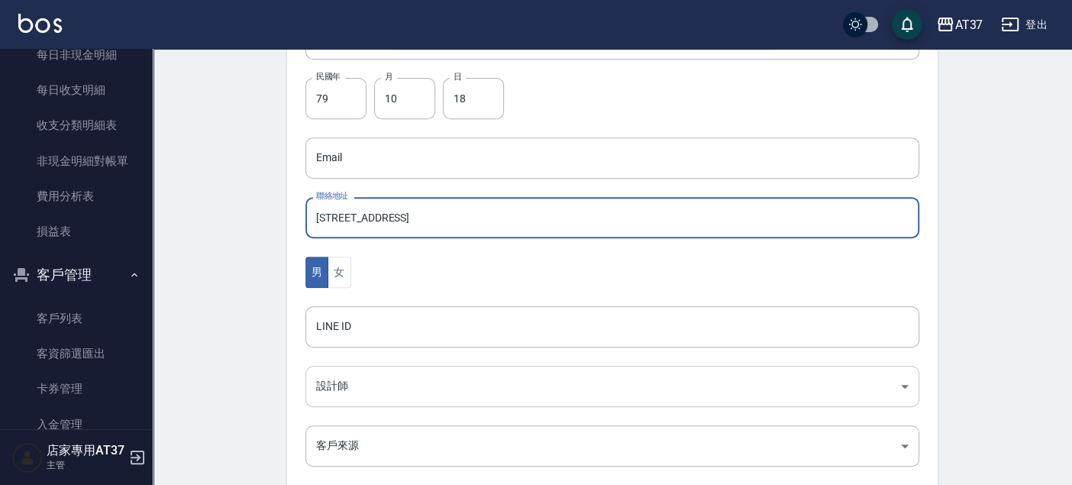
type input "汐止區平興路110巷"
click at [347, 386] on body "AT37 登出 櫃檯作業 打帳單 帳單列表 現金收支登錄 材料自購登錄 每日結帳 排班表 現場電腦打卡 預約管理 預約管理 單日預約紀錄 單週預約紀錄 報表及…" at bounding box center [536, 131] width 1072 height 994
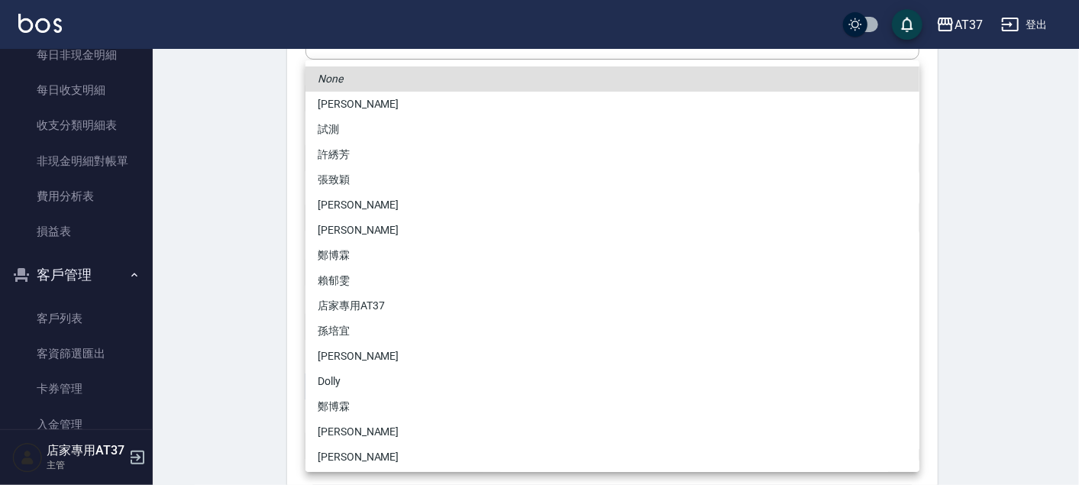
click at [367, 106] on li "Hannah" at bounding box center [612, 104] width 614 height 25
type input "d1f85335-6912-48b7-9a0c-af6889e63979"
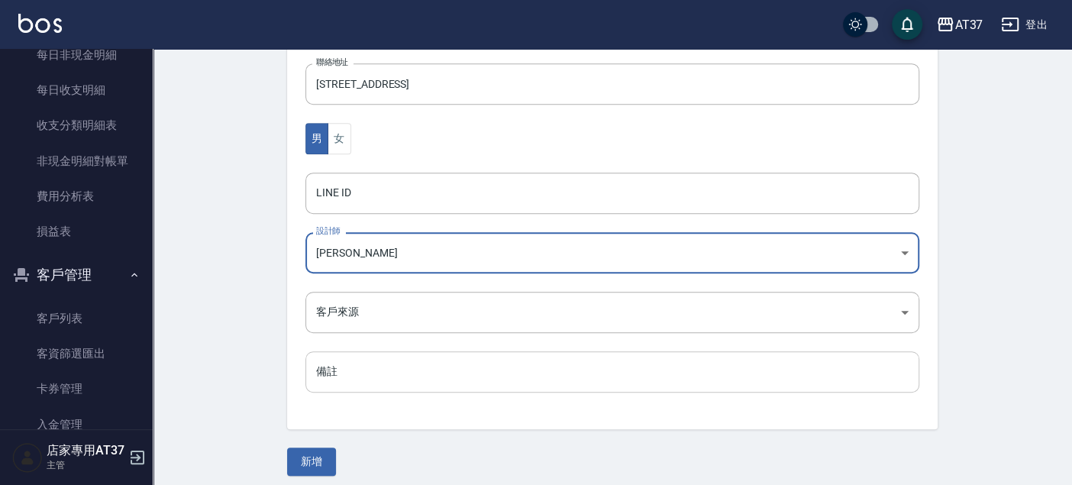
scroll to position [508, 0]
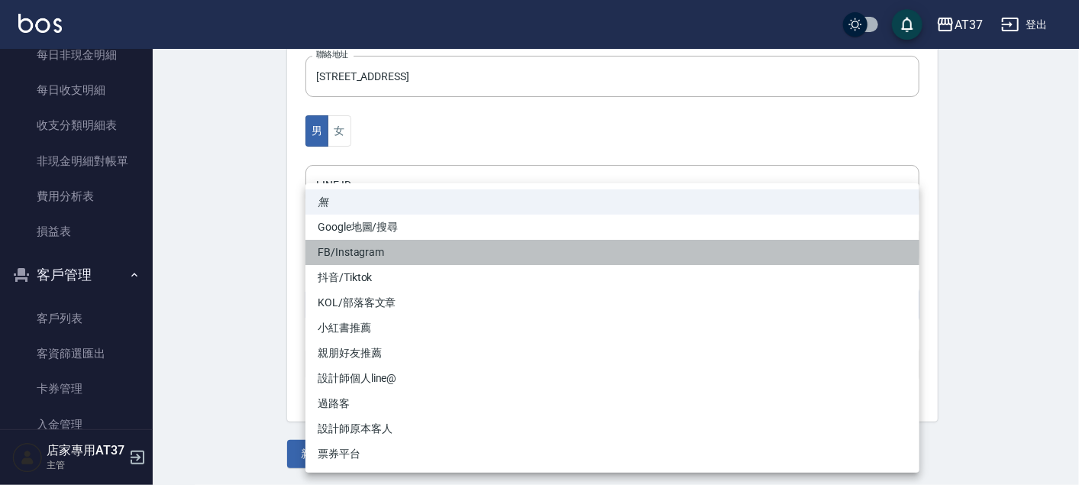
click at [382, 253] on li "FB/Instagram" at bounding box center [612, 252] width 614 height 25
type input "FB/Instagram"
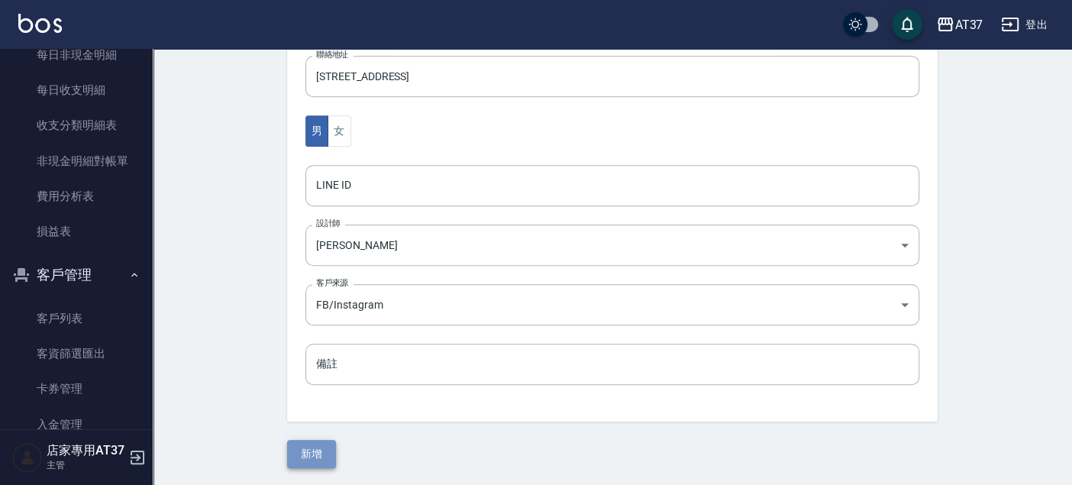
click at [311, 451] on button "新增" at bounding box center [311, 454] width 49 height 28
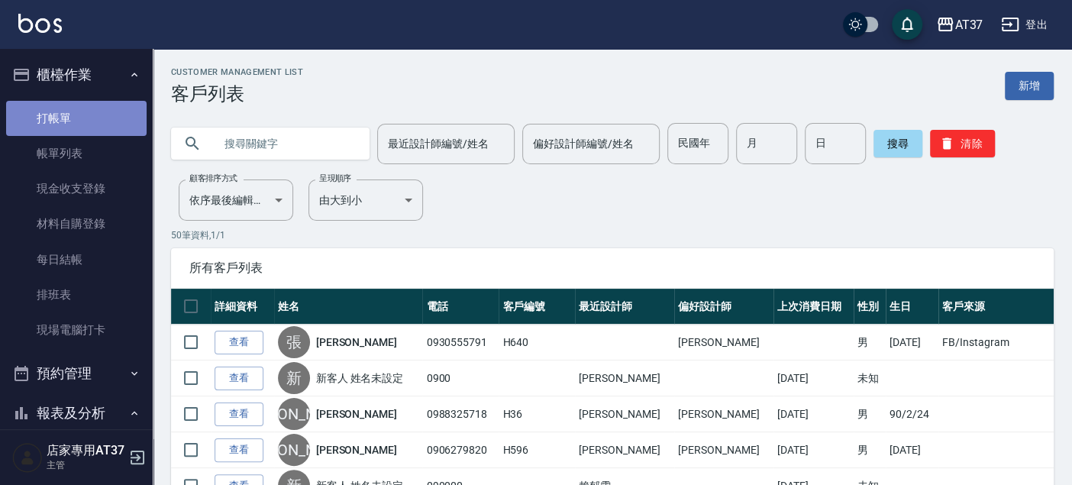
click at [97, 115] on link "打帳單" at bounding box center [76, 118] width 140 height 35
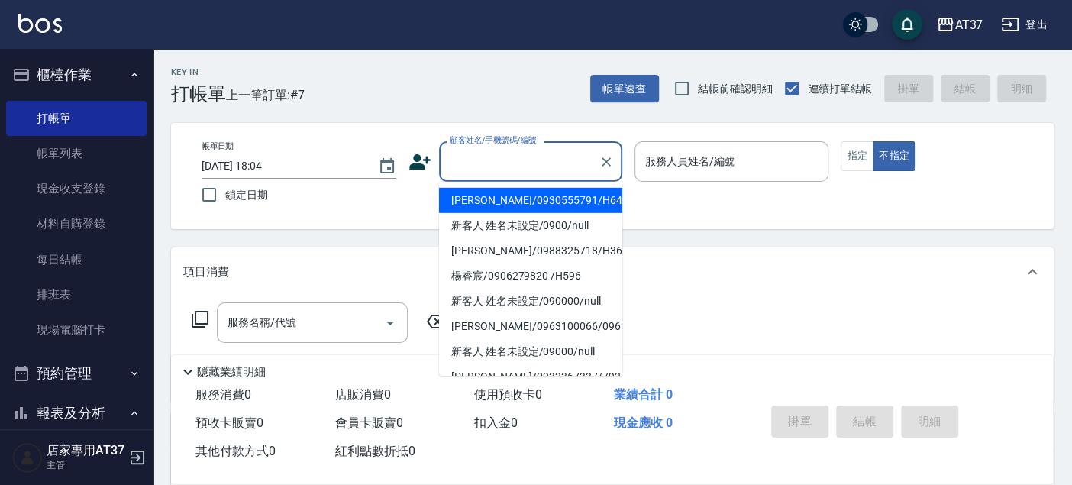
click at [484, 166] on input "顧客姓名/手機號碼/編號" at bounding box center [519, 161] width 147 height 27
click at [486, 205] on li "張韋捷/0930555791/H640" at bounding box center [530, 200] width 183 height 25
type input "張韋捷/0930555791/H640"
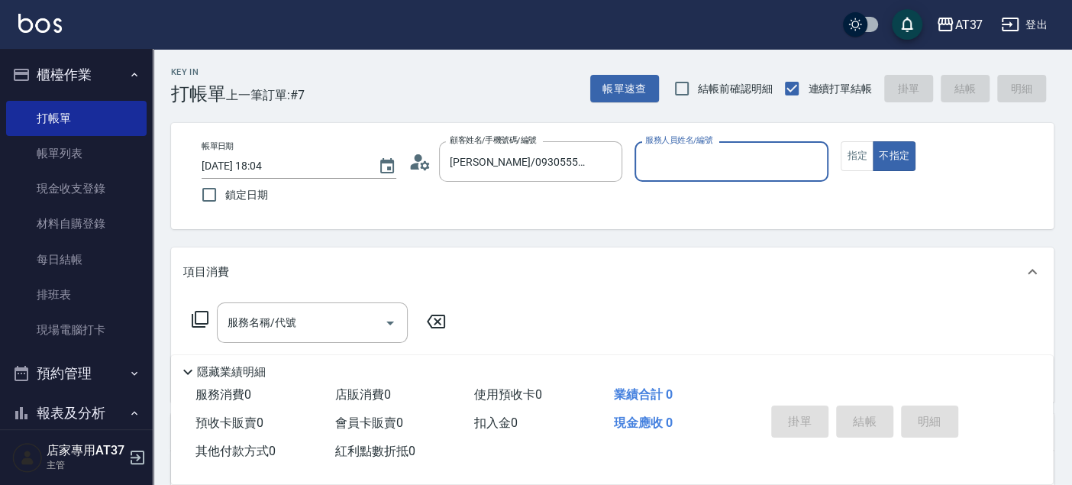
type input "Hannah-4"
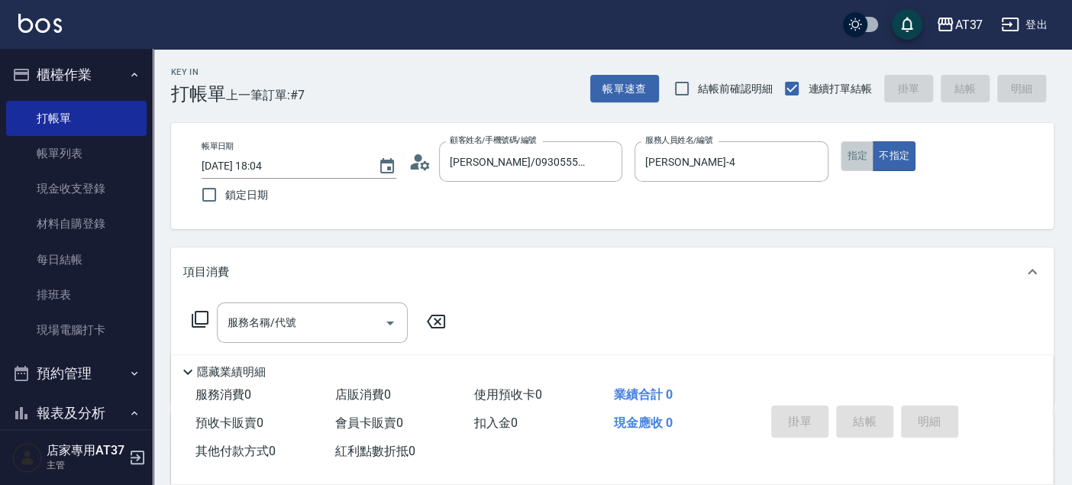
click at [844, 161] on button "指定" at bounding box center [856, 156] width 33 height 30
click at [198, 318] on icon at bounding box center [200, 319] width 18 height 18
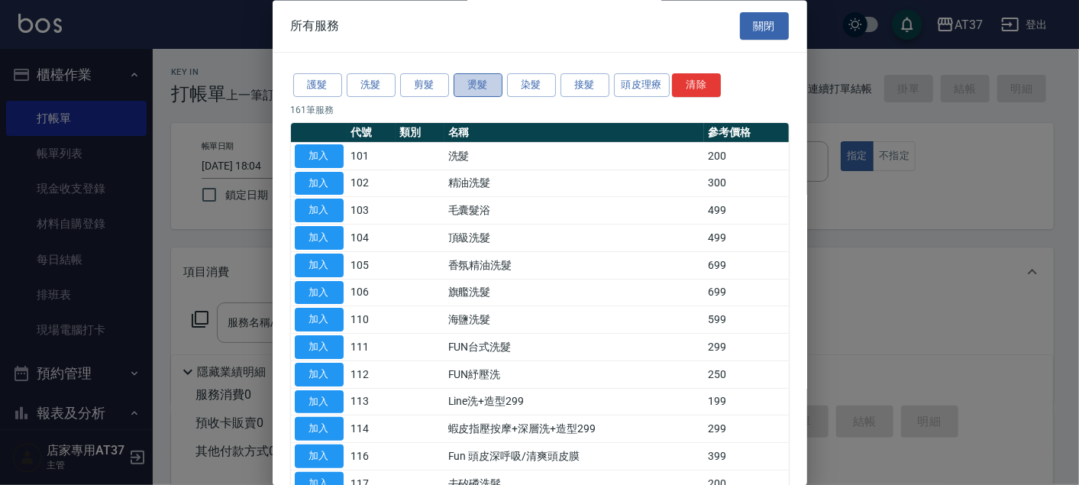
click at [466, 83] on button "燙髮" at bounding box center [477, 86] width 49 height 24
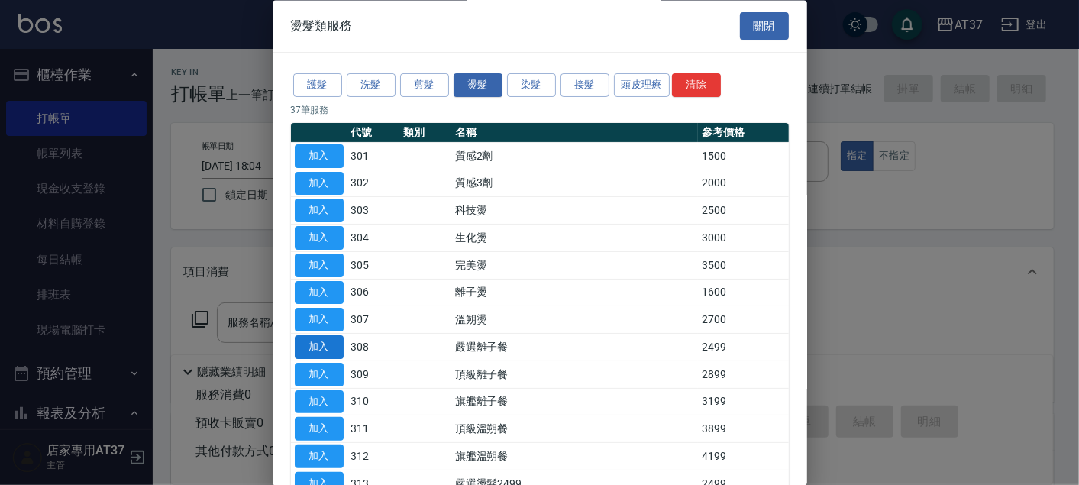
click at [326, 347] on button "加入" at bounding box center [319, 348] width 49 height 24
type input "嚴選離子餐(308)"
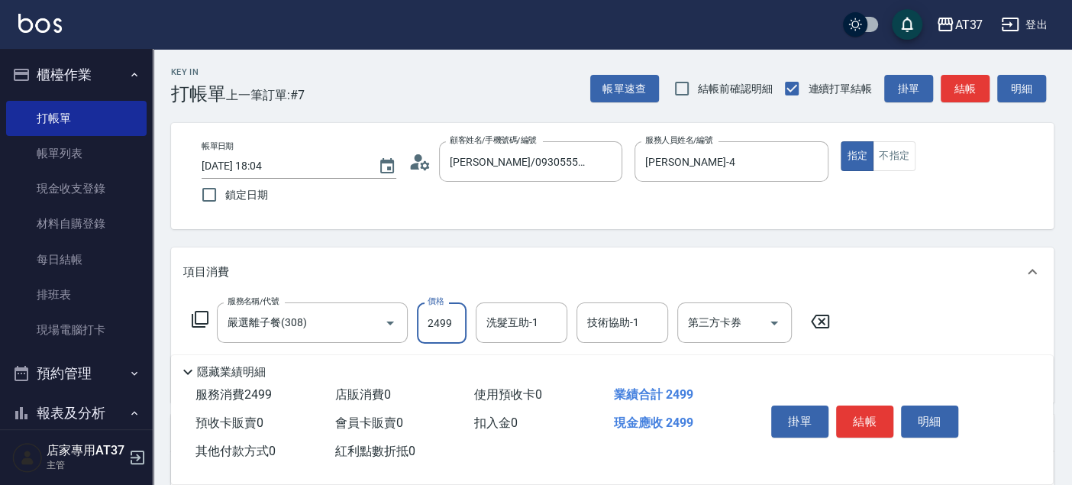
click at [434, 327] on input "2499" at bounding box center [442, 322] width 50 height 41
type input "3200"
click at [863, 413] on button "結帳" at bounding box center [864, 421] width 57 height 32
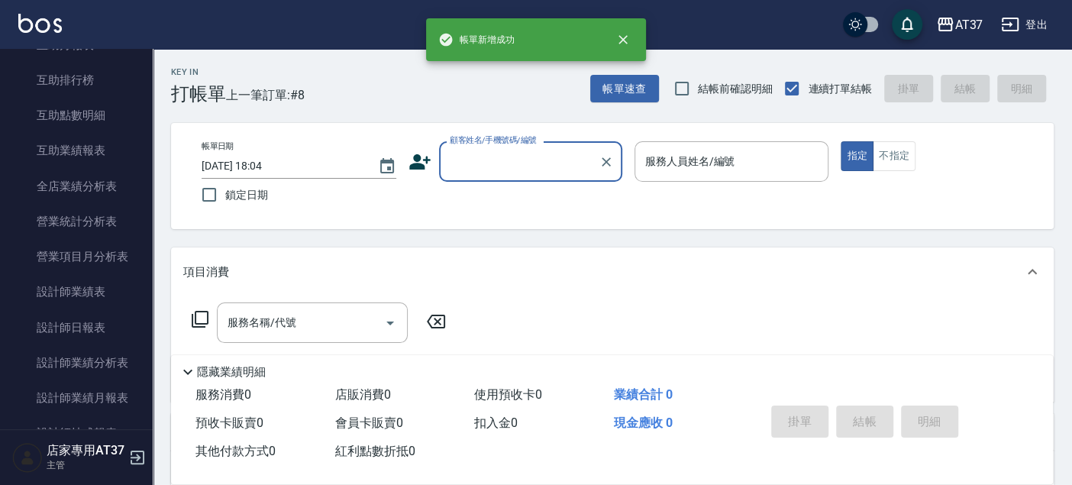
scroll to position [593, 0]
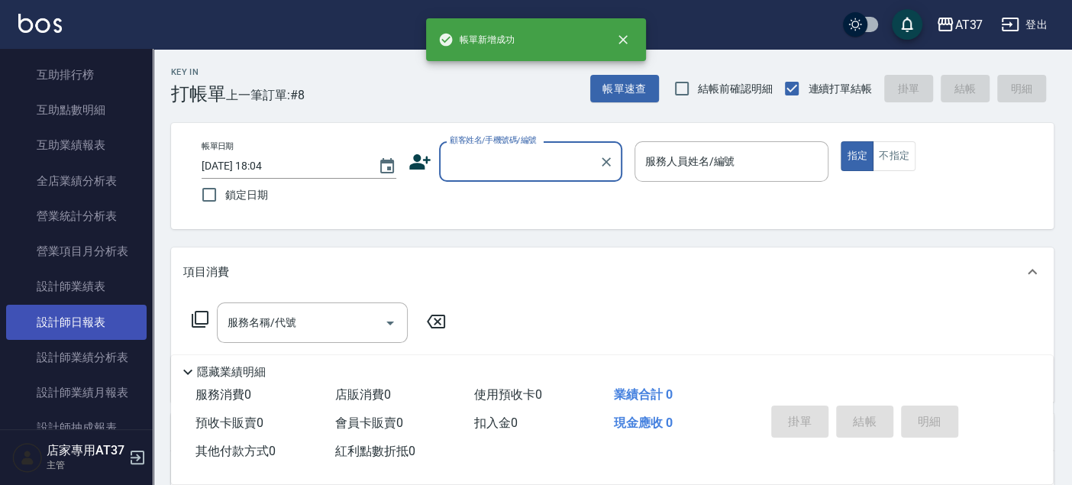
click at [85, 322] on link "設計師日報表" at bounding box center [76, 322] width 140 height 35
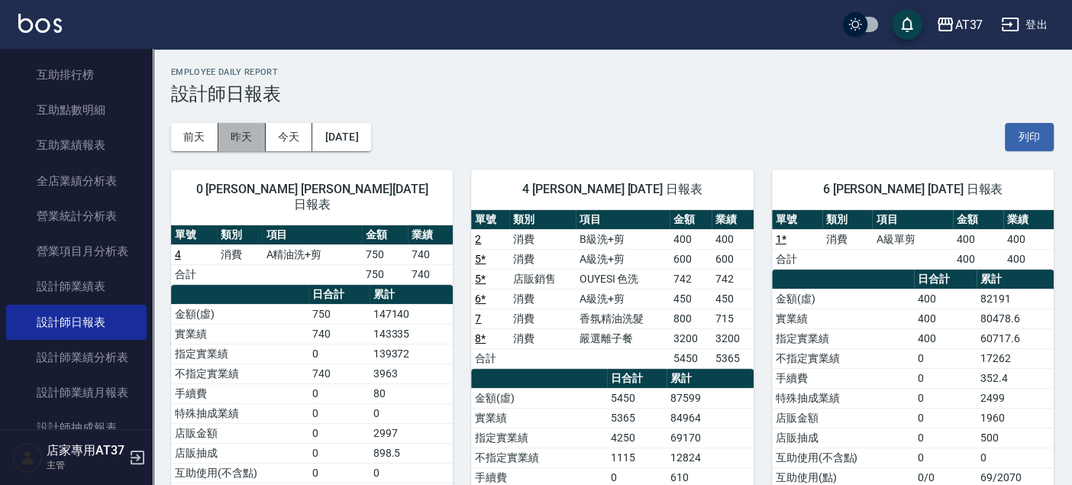
click at [242, 135] on button "昨天" at bounding box center [241, 137] width 47 height 28
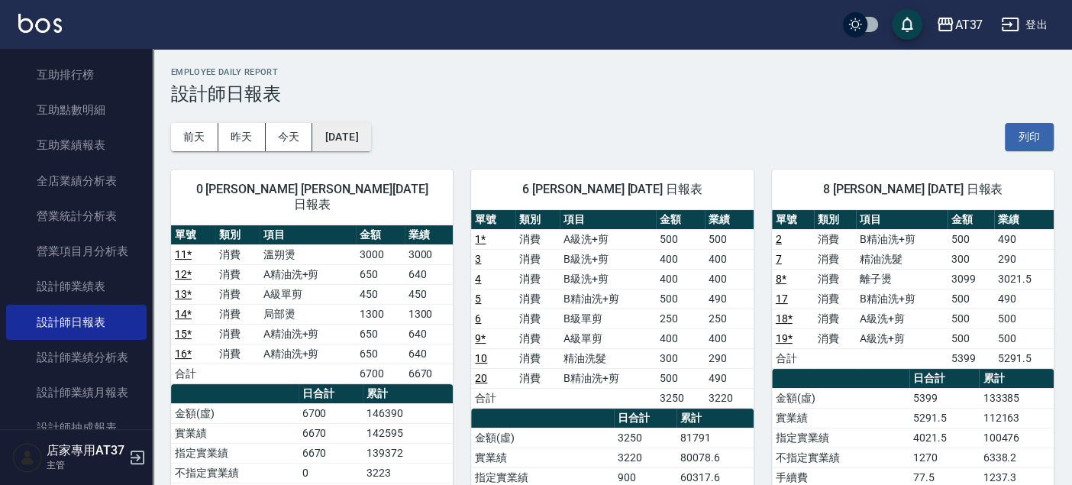
click at [349, 134] on button "2025/08/20" at bounding box center [341, 137] width 58 height 28
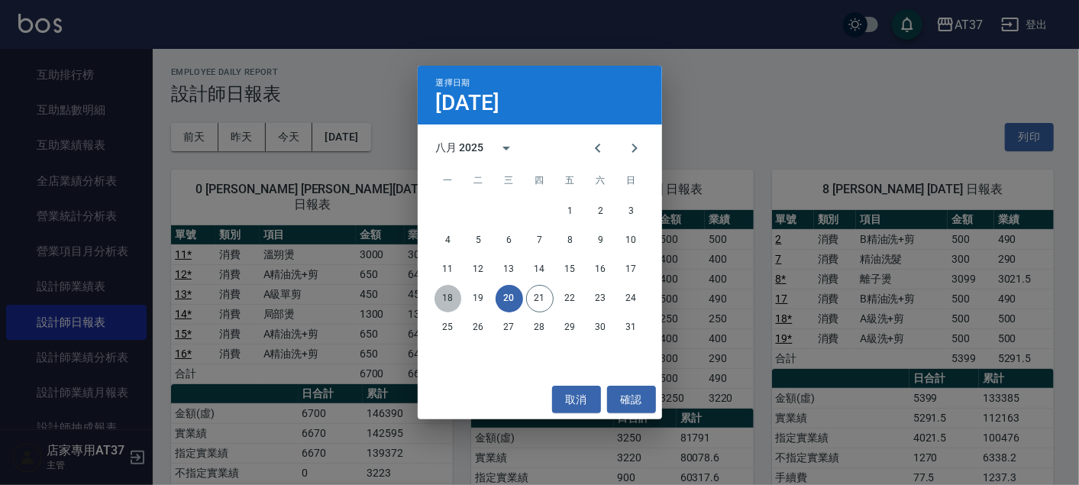
click at [455, 295] on button "18" at bounding box center [447, 298] width 27 height 27
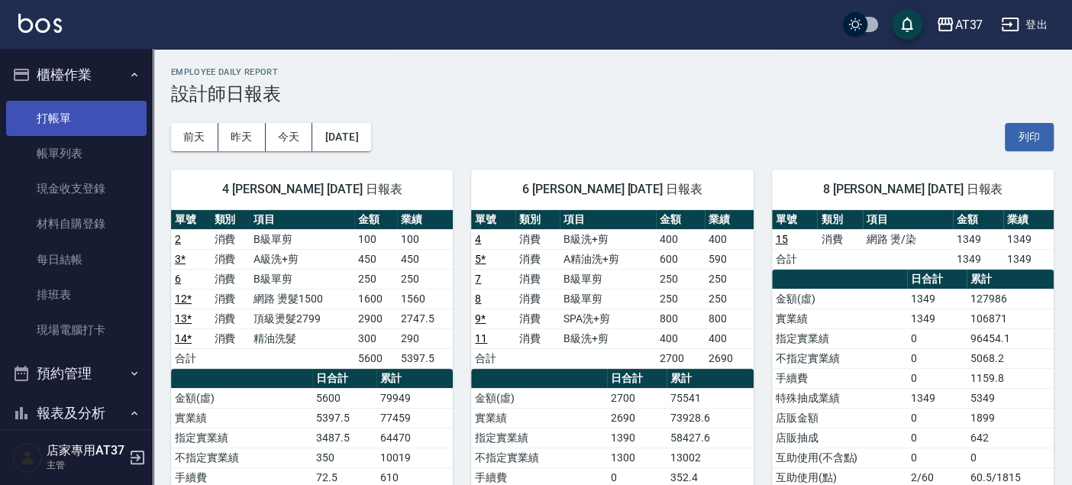
click at [78, 122] on link "打帳單" at bounding box center [76, 118] width 140 height 35
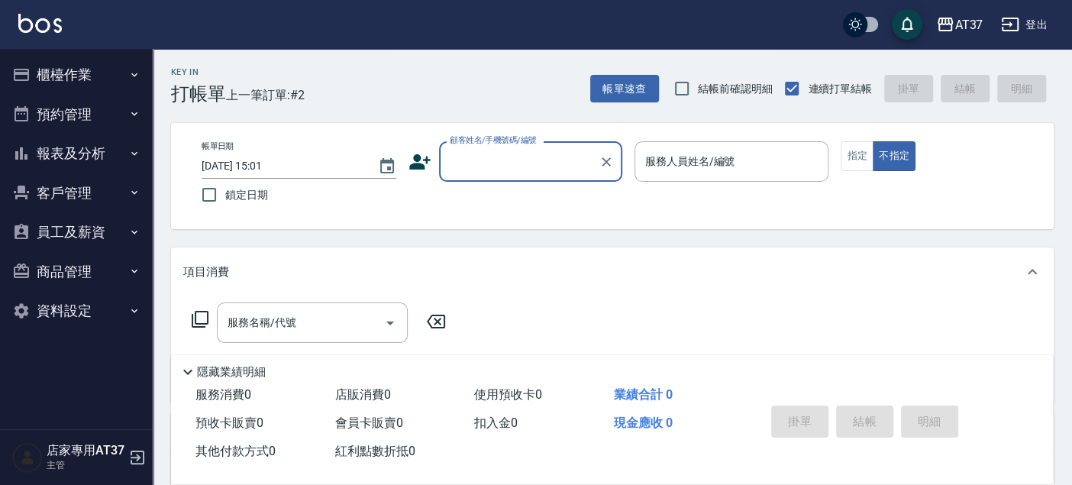
click at [95, 68] on button "櫃檯作業" at bounding box center [76, 75] width 140 height 40
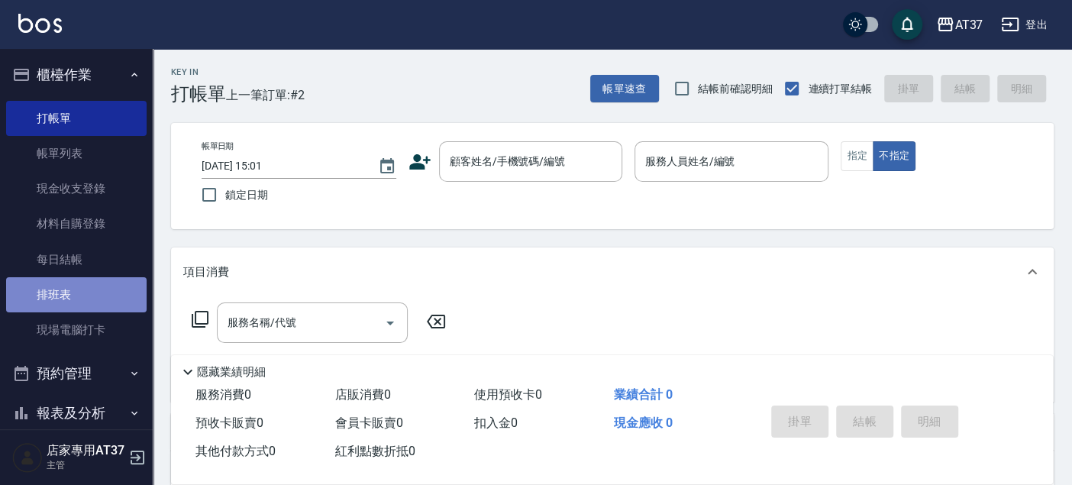
click at [86, 290] on link "排班表" at bounding box center [76, 294] width 140 height 35
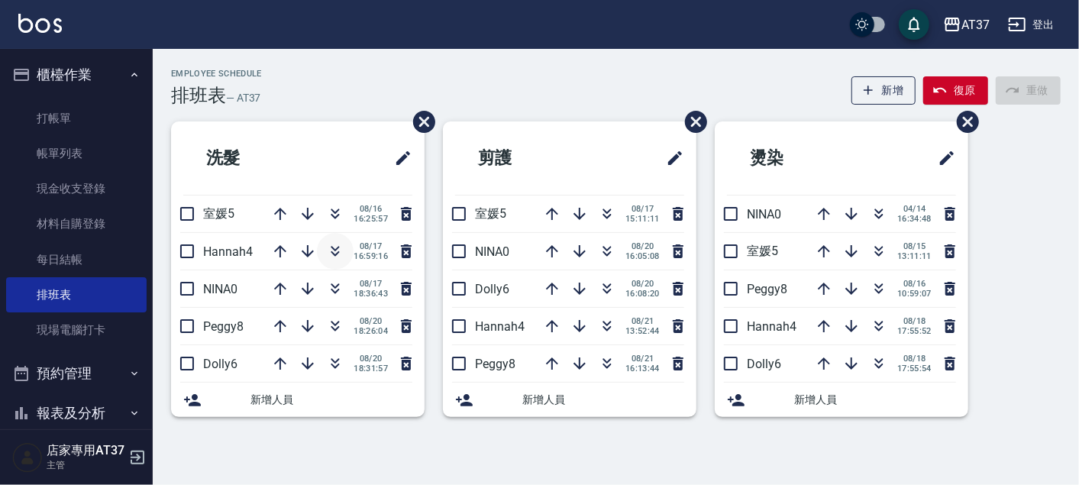
click at [336, 250] on icon "button" at bounding box center [335, 251] width 18 height 18
click at [610, 250] on icon "button" at bounding box center [607, 251] width 18 height 18
click at [879, 286] on icon "button" at bounding box center [879, 285] width 8 height 5
